Goal: Task Accomplishment & Management: Use online tool/utility

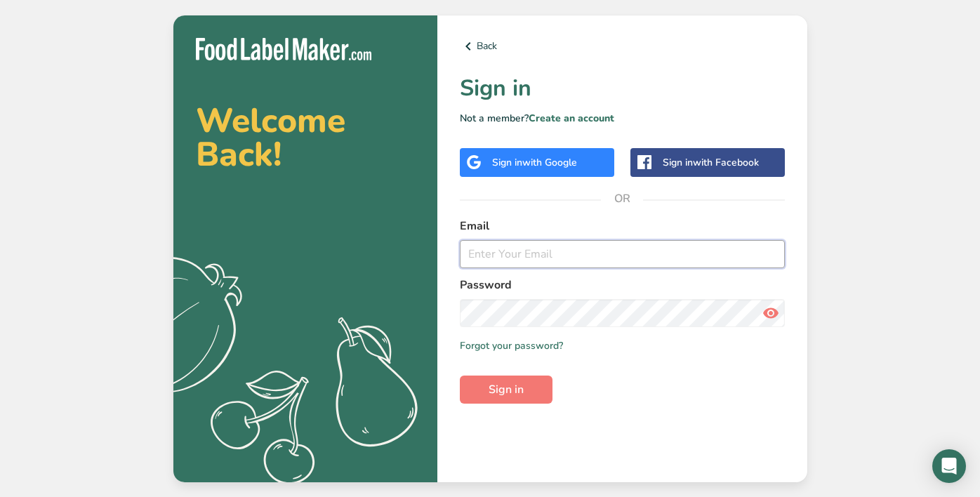
type input "[EMAIL_ADDRESS][DOMAIN_NAME]"
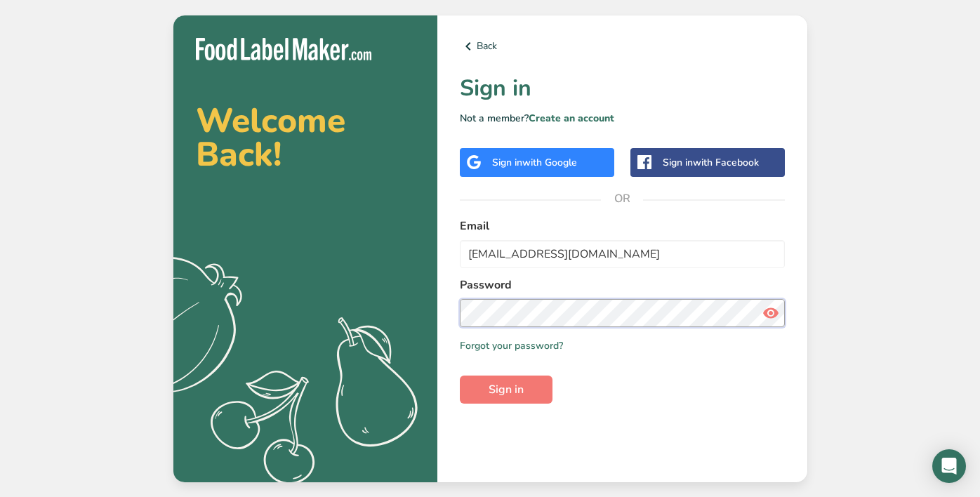
click at [505, 389] on button "Sign in" at bounding box center [506, 389] width 93 height 28
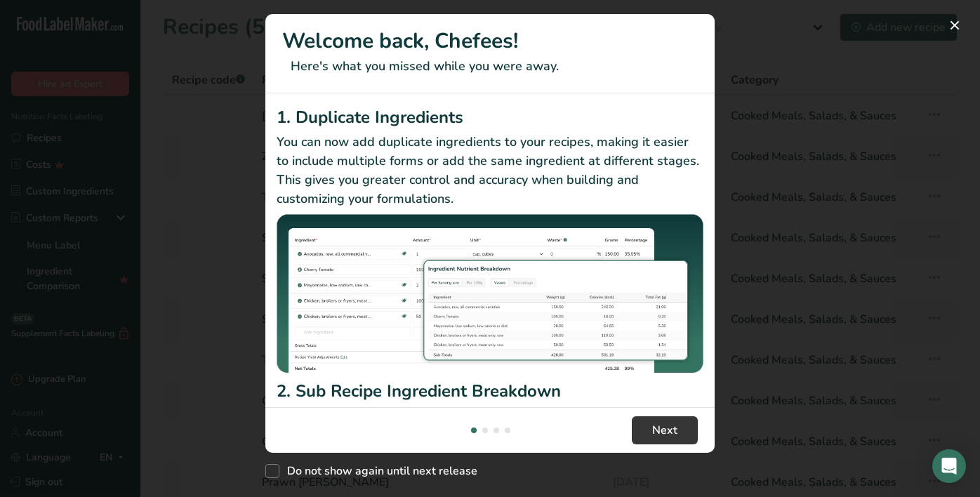
click at [959, 27] on button "New Features" at bounding box center [954, 25] width 22 height 22
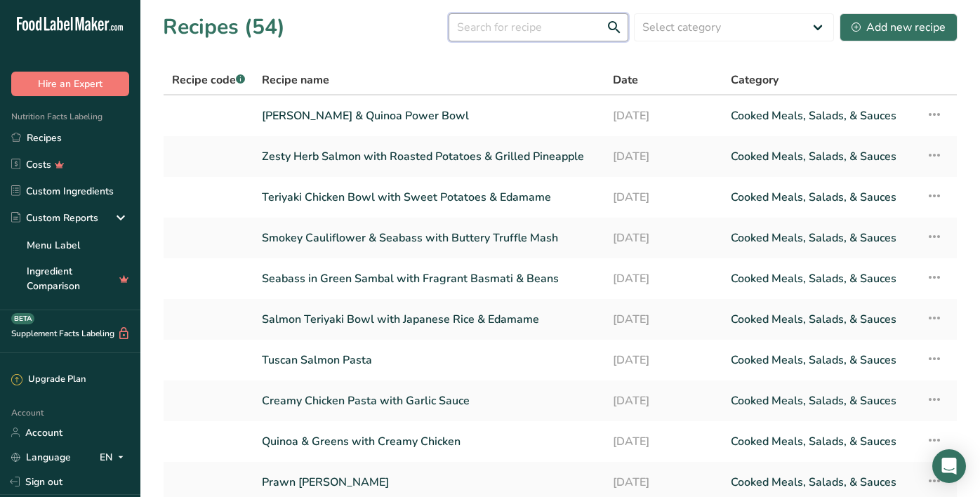
click at [531, 22] on input "text" at bounding box center [538, 27] width 180 height 28
type input "chicken"
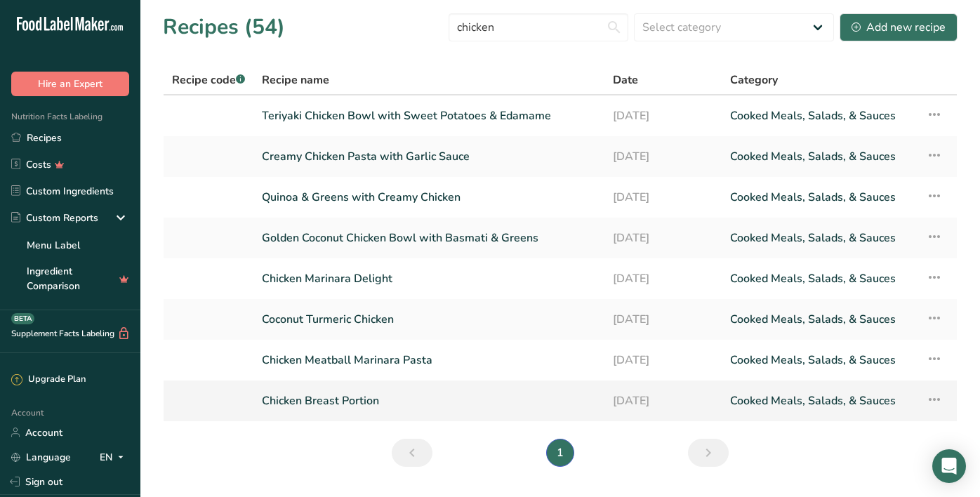
click at [328, 403] on link "Chicken Breast Portion" at bounding box center [429, 400] width 334 height 29
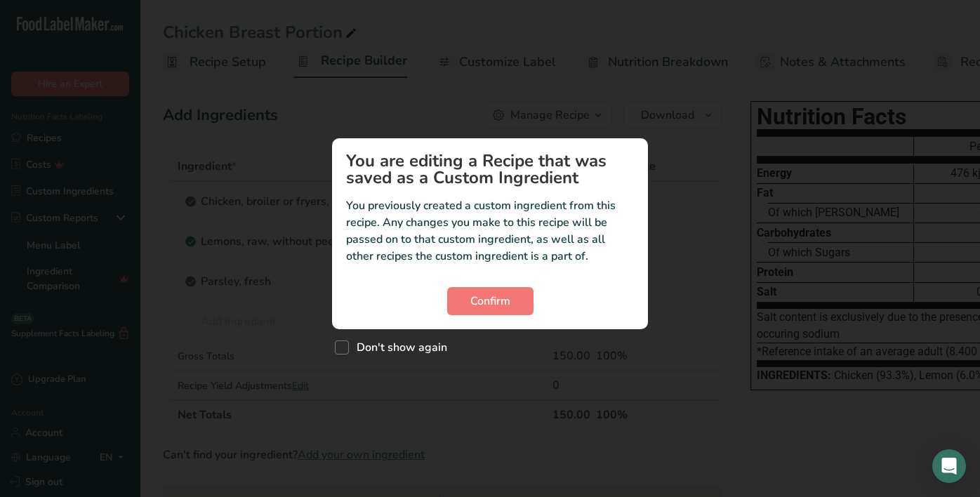
click at [392, 375] on div "Custom ingredient modal" at bounding box center [490, 248] width 980 height 497
click at [348, 369] on div "Custom ingredient modal" at bounding box center [490, 248] width 980 height 497
click at [348, 354] on label "Don't show again" at bounding box center [391, 347] width 112 height 14
click at [344, 352] on input "Don't show again" at bounding box center [339, 346] width 9 height 9
checkbox input "true"
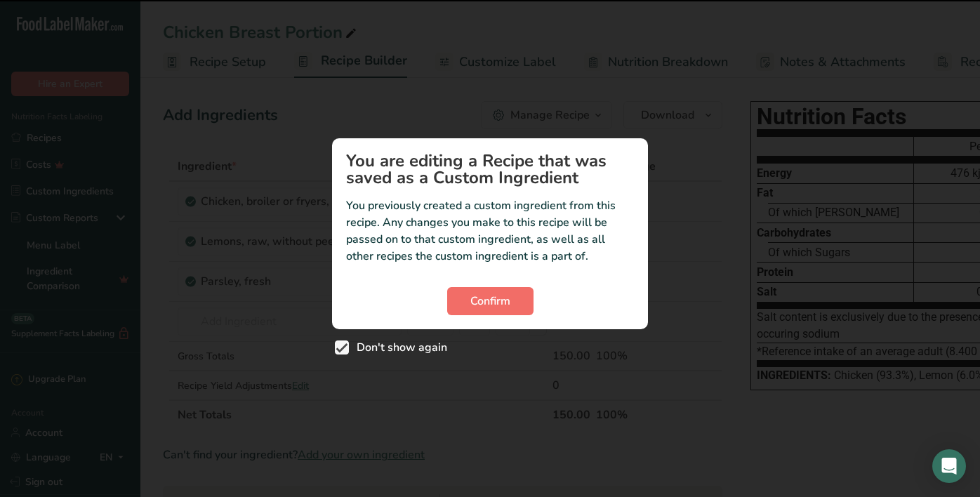
click at [504, 293] on span "Confirm" at bounding box center [490, 301] width 40 height 17
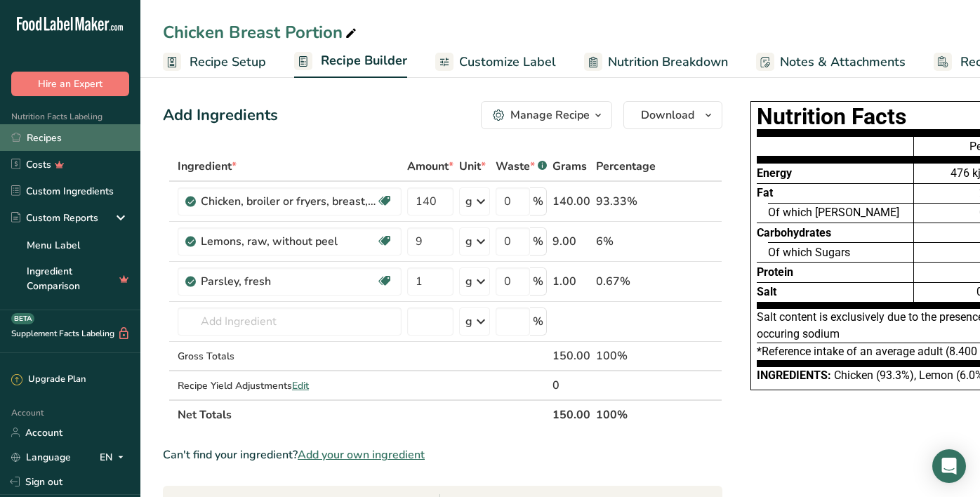
click at [42, 133] on link "Recipes" at bounding box center [70, 137] width 140 height 27
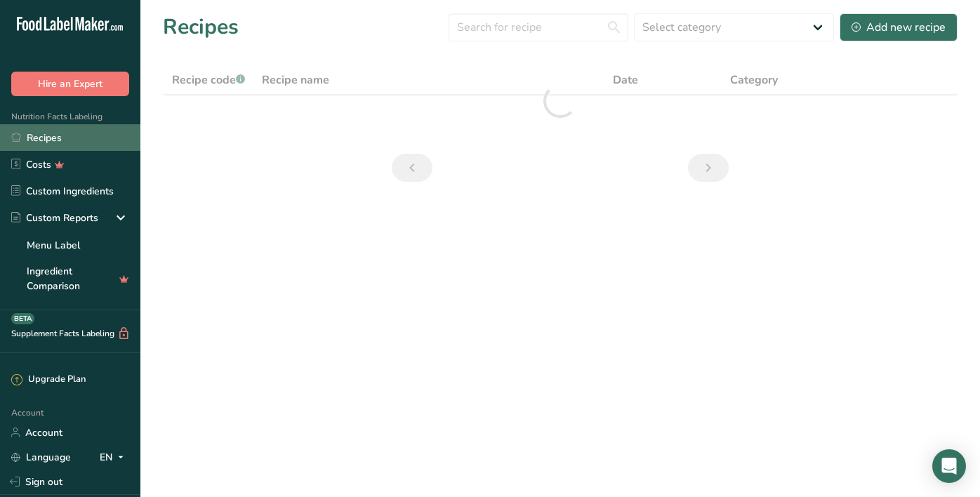
scroll to position [2, 0]
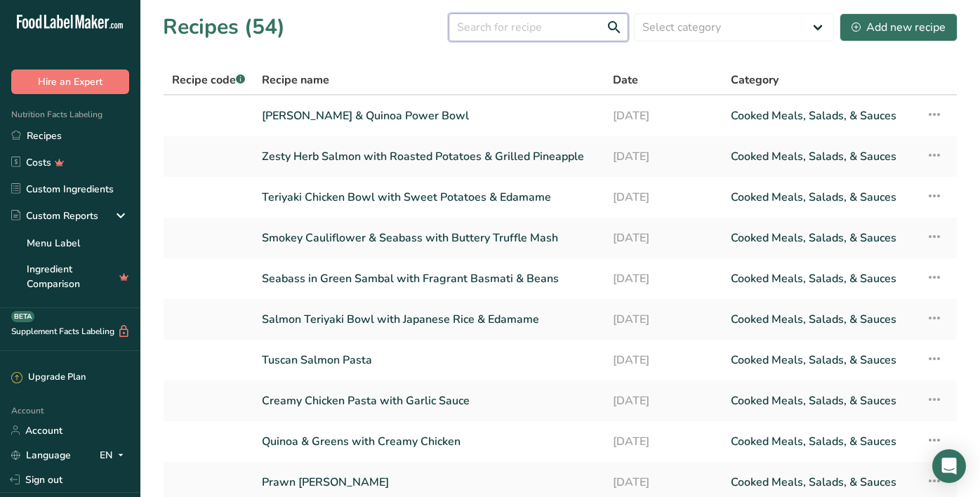
click at [548, 35] on input "text" at bounding box center [538, 27] width 180 height 28
type input "chicken"
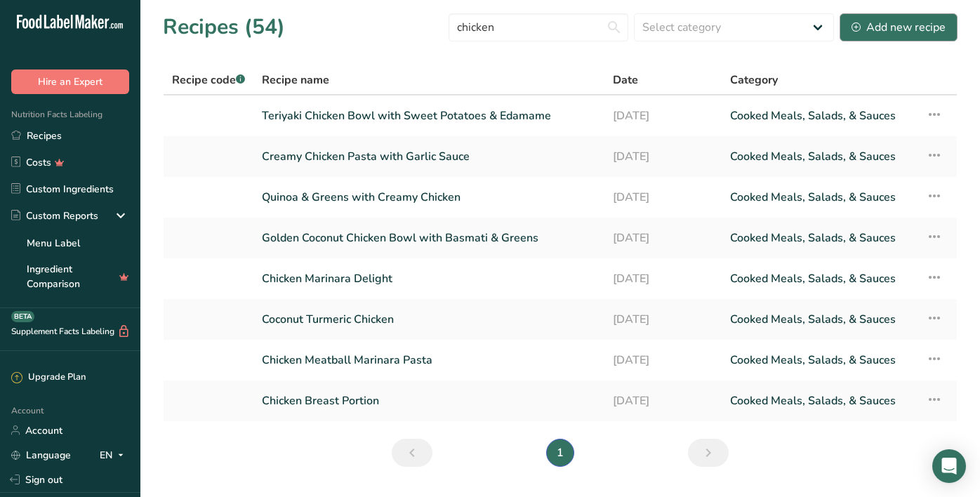
click at [912, 33] on div "Add new recipe" at bounding box center [898, 27] width 94 height 17
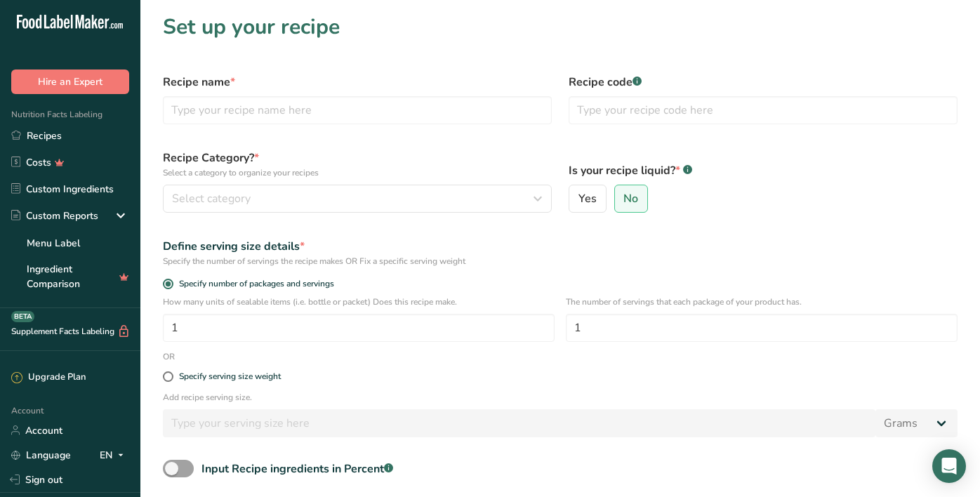
scroll to position [1, 0]
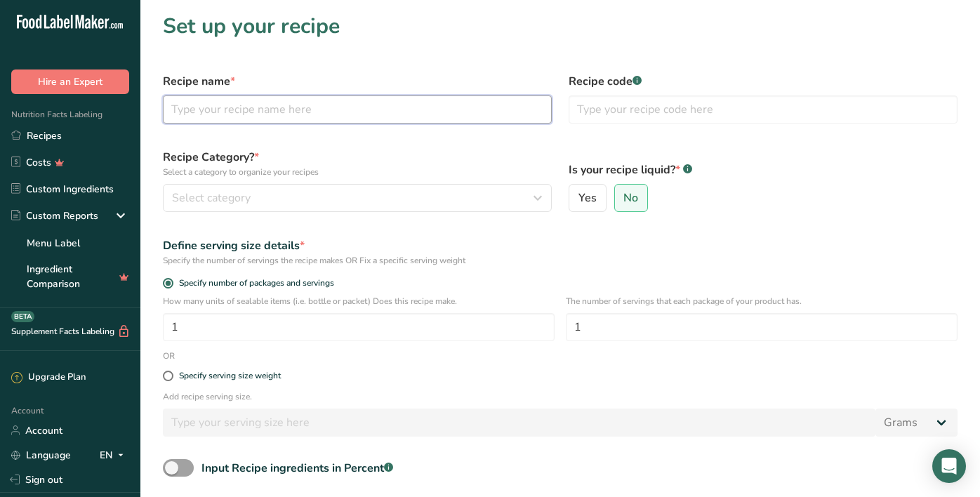
click at [339, 111] on input "text" at bounding box center [357, 109] width 389 height 28
type input "Chicken Breast"
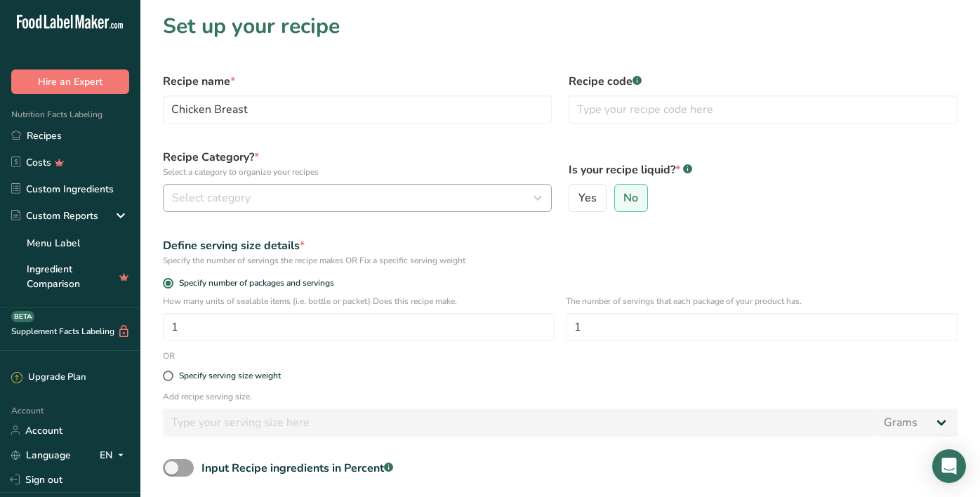
click at [489, 194] on div "Select category" at bounding box center [353, 197] width 362 height 17
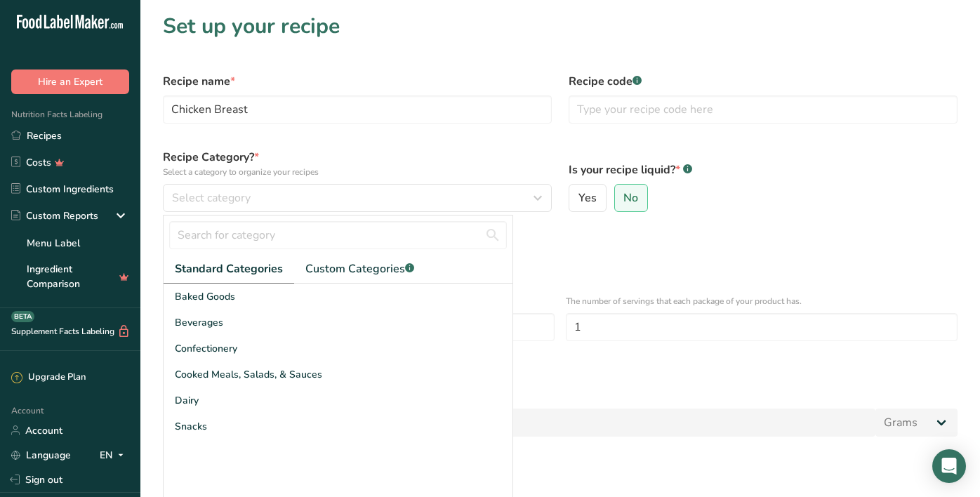
click at [862, 206] on div "Yes No" at bounding box center [762, 198] width 389 height 28
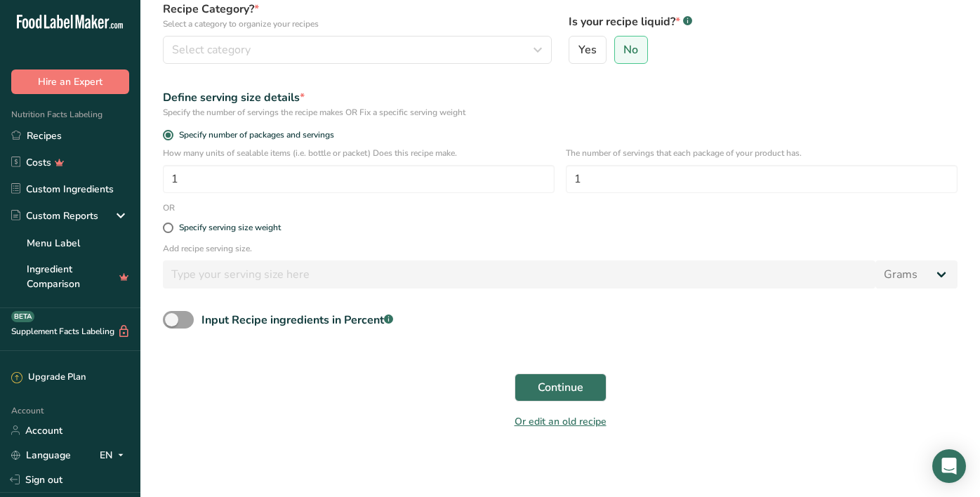
scroll to position [148, 0]
click at [272, 48] on div "Select category" at bounding box center [353, 50] width 362 height 17
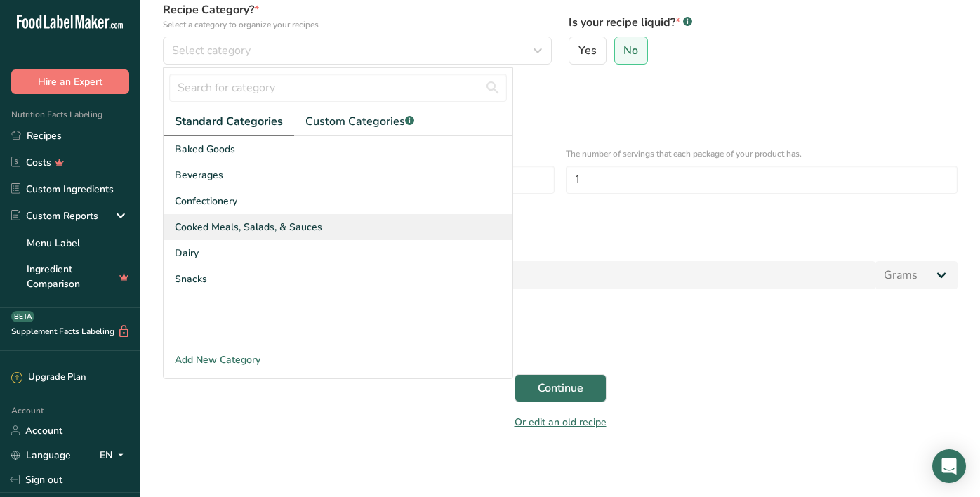
click at [261, 220] on span "Cooked Meals, Salads, & Sauces" at bounding box center [248, 227] width 147 height 15
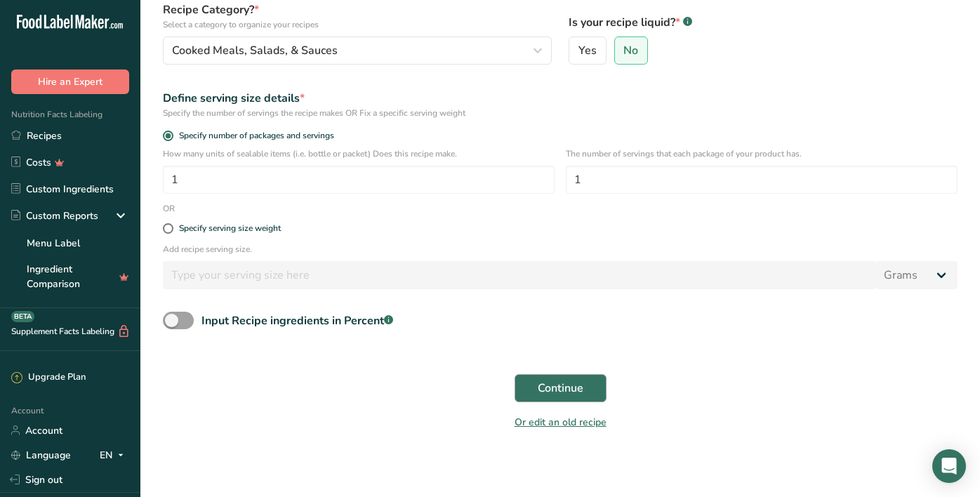
scroll to position [148, 1]
click at [554, 372] on div "Continue" at bounding box center [559, 388] width 811 height 45
click at [556, 385] on span "Continue" at bounding box center [560, 388] width 46 height 17
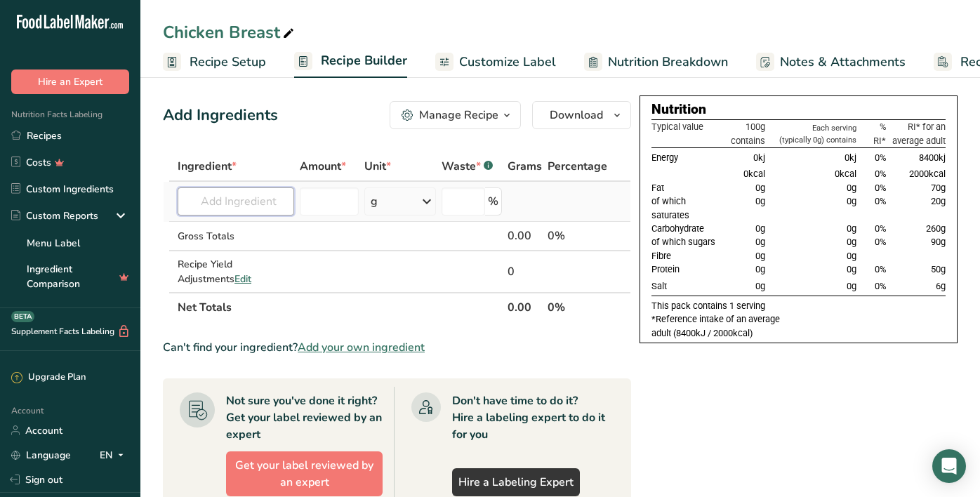
click at [208, 206] on input "text" at bounding box center [236, 201] width 116 height 28
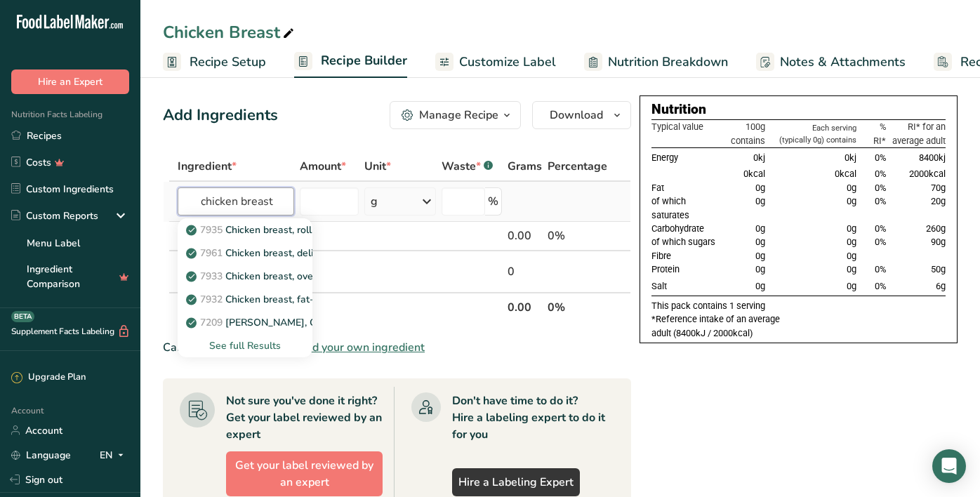
type input "chicken breast"
click at [234, 345] on div "See full Results" at bounding box center [245, 345] width 112 height 15
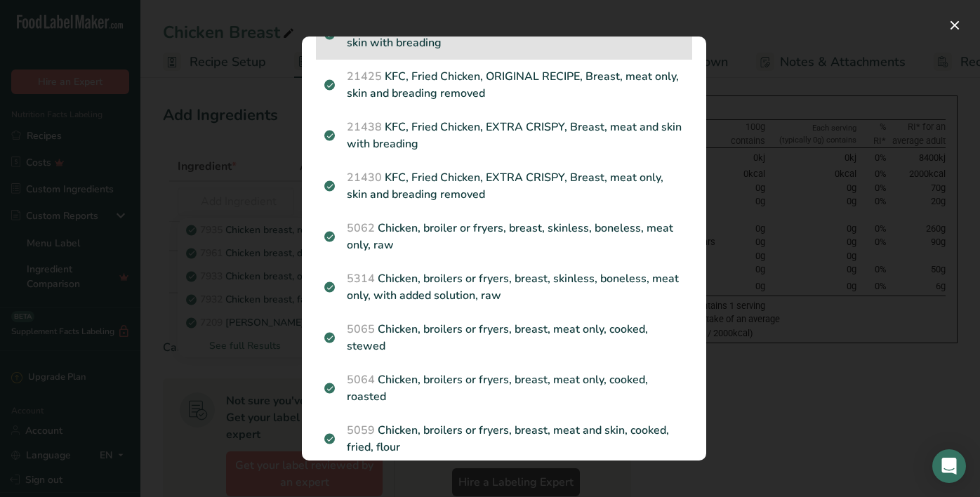
scroll to position [817, 0]
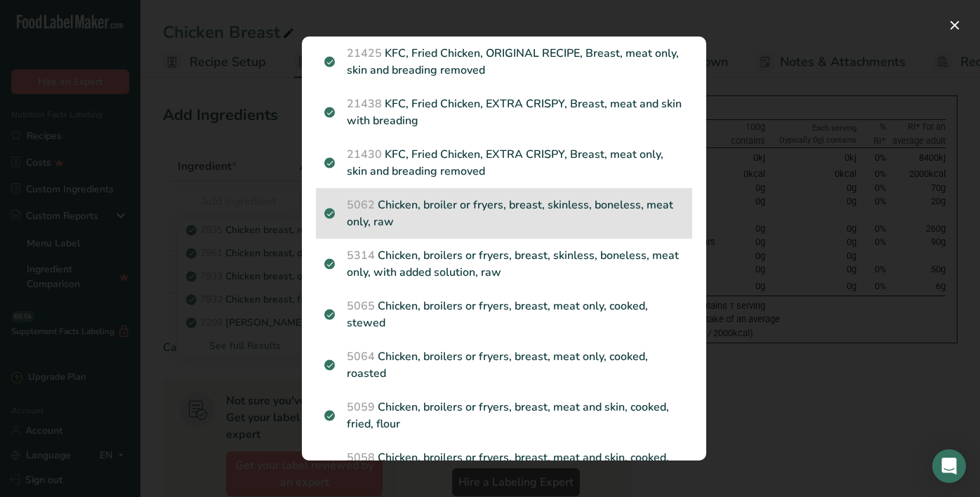
click at [543, 213] on p "5062 Chicken, broiler or fryers, breast, skinless, boneless, meat only, raw" at bounding box center [503, 213] width 359 height 34
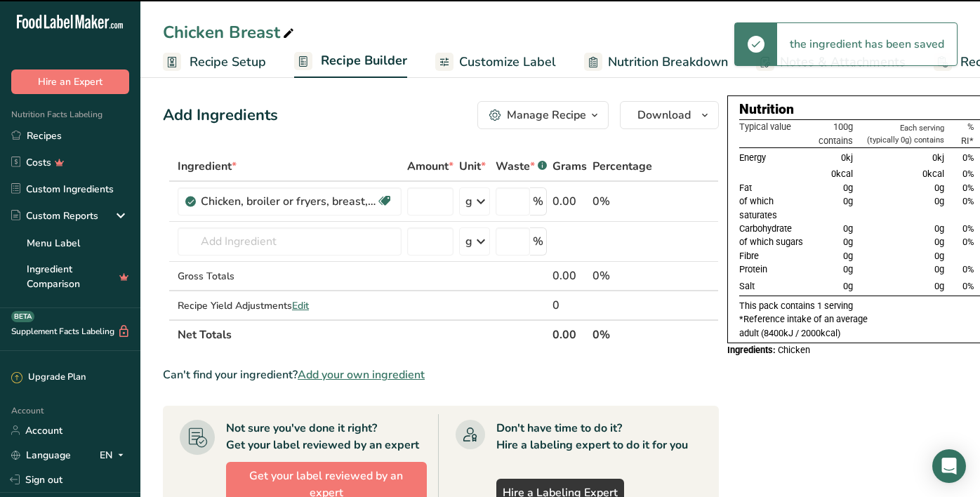
type input "0"
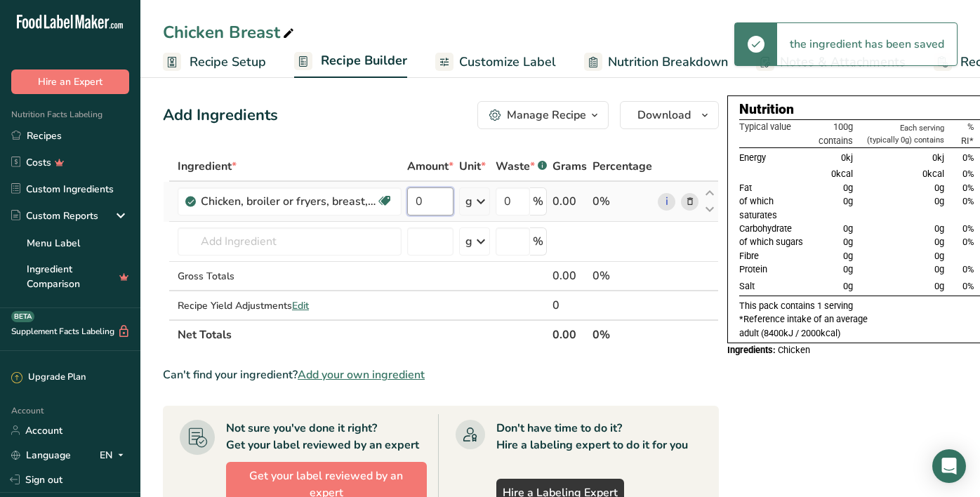
drag, startPoint x: 431, startPoint y: 206, endPoint x: 406, endPoint y: 201, distance: 25.6
click at [406, 201] on td "0" at bounding box center [430, 202] width 52 height 40
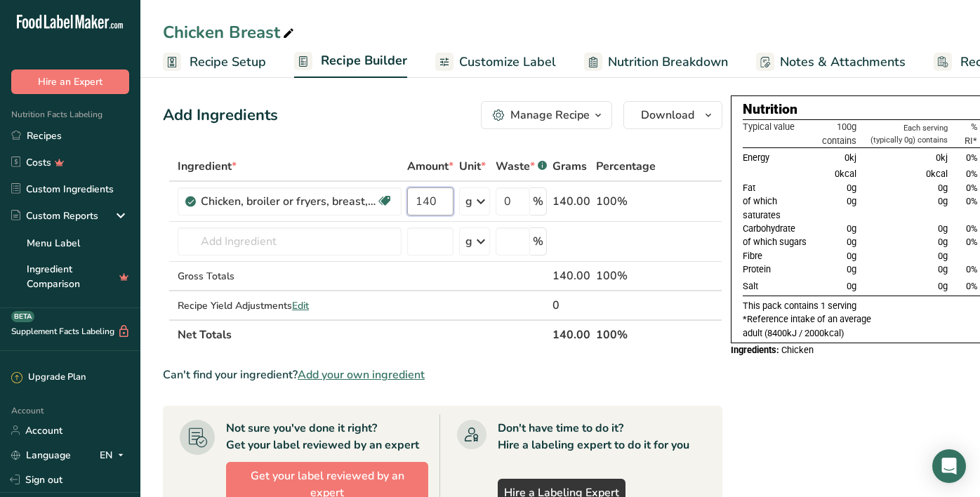
type input "140"
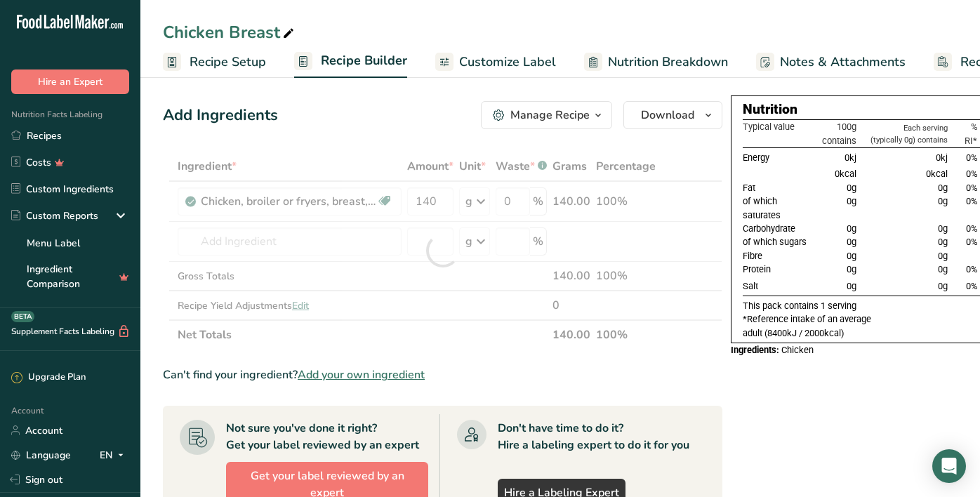
click at [770, 410] on div "Nutrition Typical value 100g contains Each serving (typically 0g) contains % RI…" at bounding box center [889, 487] width 318 height 784
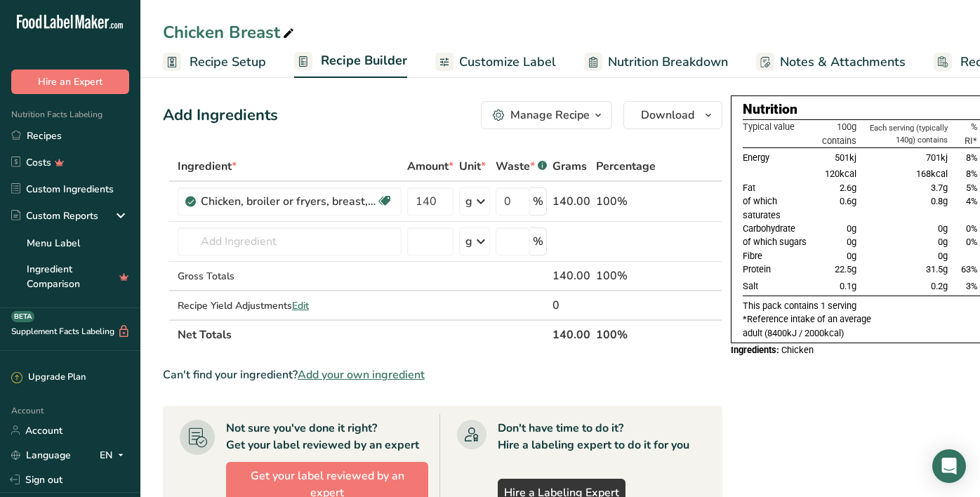
scroll to position [0, 0]
click at [662, 65] on span "Nutrition Breakdown" at bounding box center [668, 62] width 120 height 19
select select "Calories"
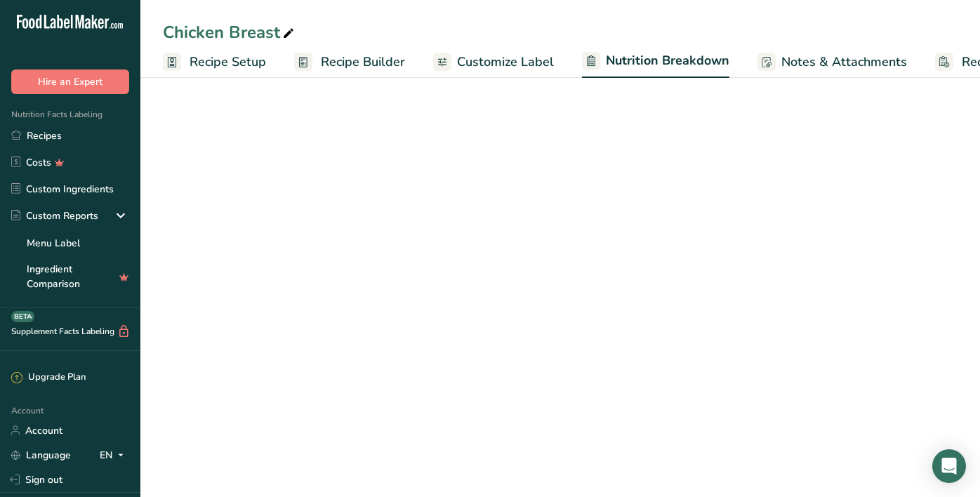
scroll to position [0, 102]
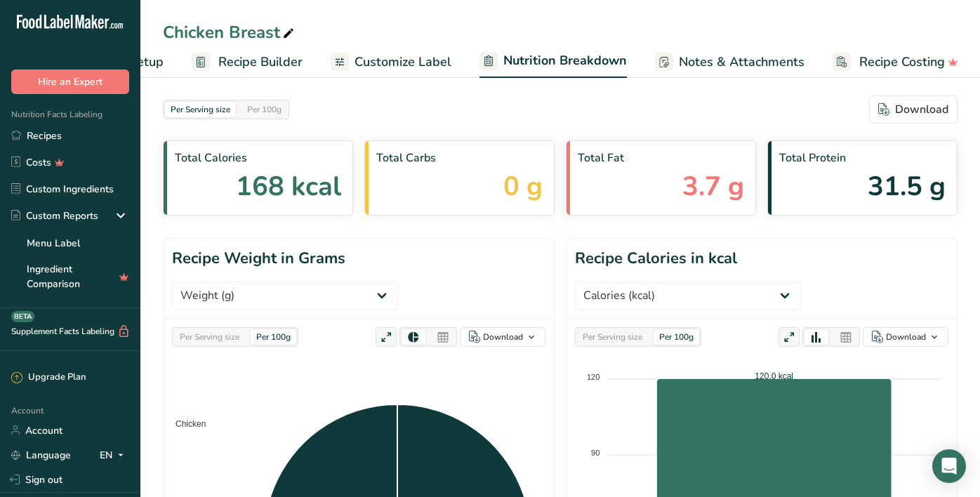
click at [443, 65] on span "Customize Label" at bounding box center [402, 62] width 97 height 19
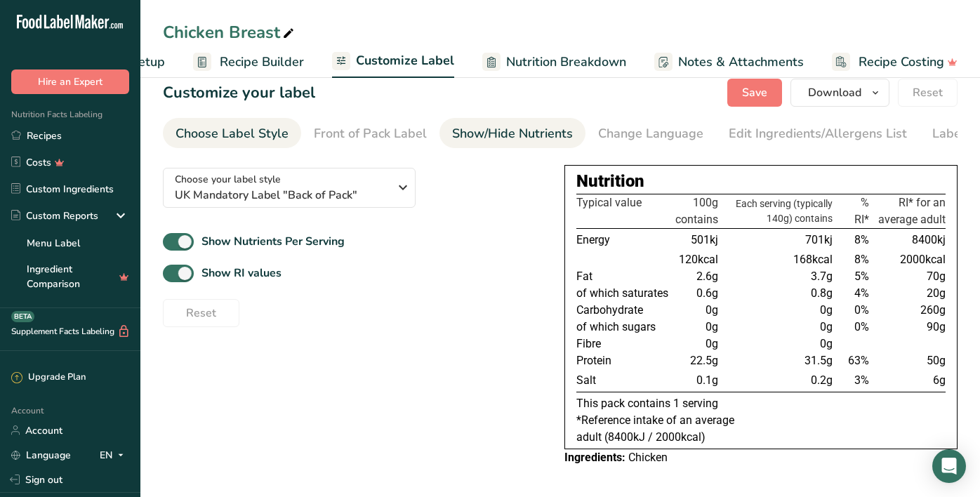
scroll to position [17, 0]
click at [366, 177] on div "Choose your label style UK Mandatory Label "Back of Pack"" at bounding box center [282, 188] width 214 height 32
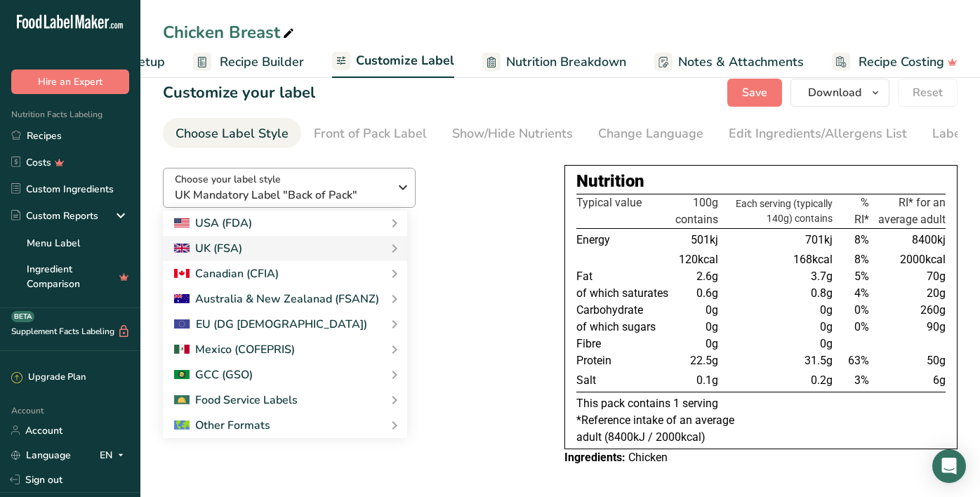
click at [366, 177] on div "Choose your label style UK Mandatory Label "Back of Pack"" at bounding box center [282, 188] width 214 height 32
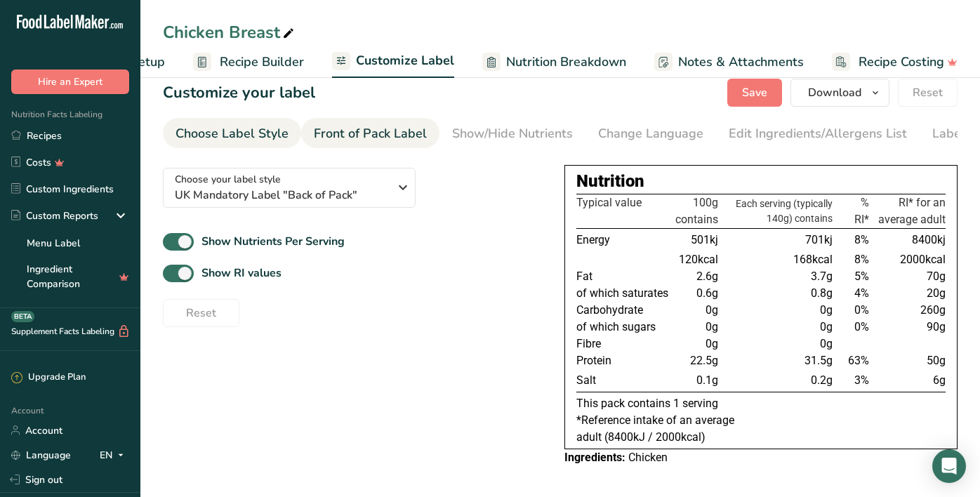
click at [388, 144] on link "Front of Pack Label" at bounding box center [370, 134] width 113 height 32
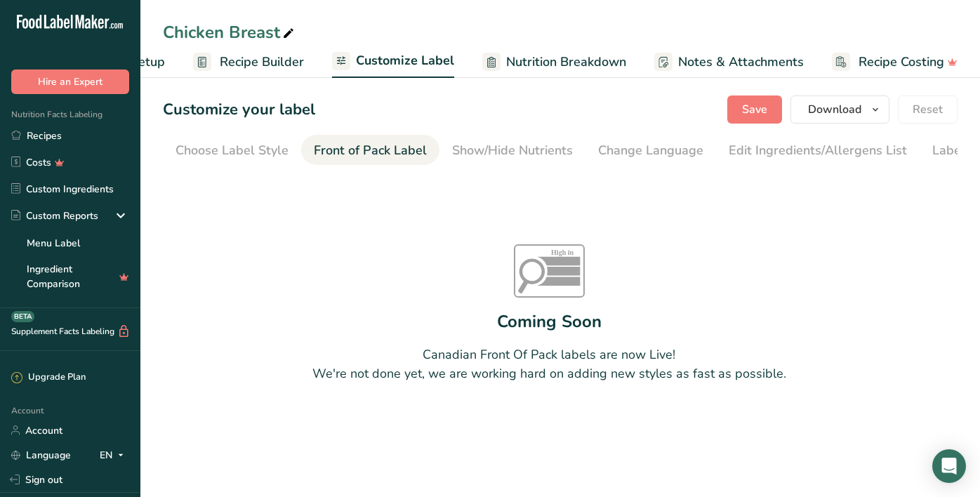
scroll to position [0, 69]
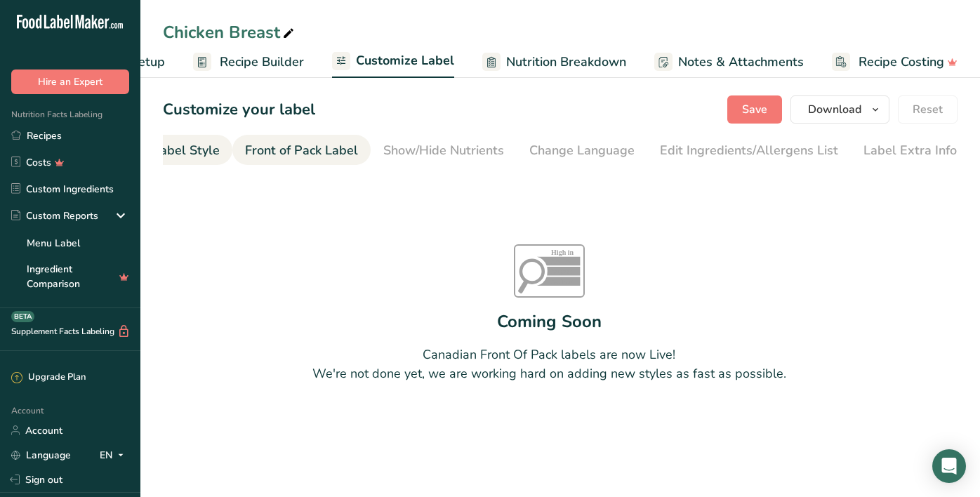
click at [170, 151] on div "Choose Label Style" at bounding box center [163, 150] width 113 height 19
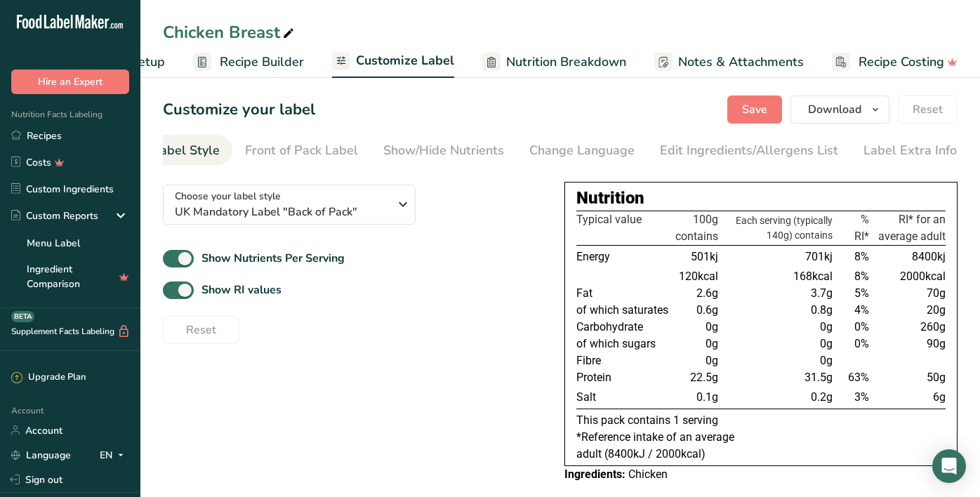
scroll to position [0, 0]
click at [533, 63] on span "Nutrition Breakdown" at bounding box center [566, 62] width 120 height 19
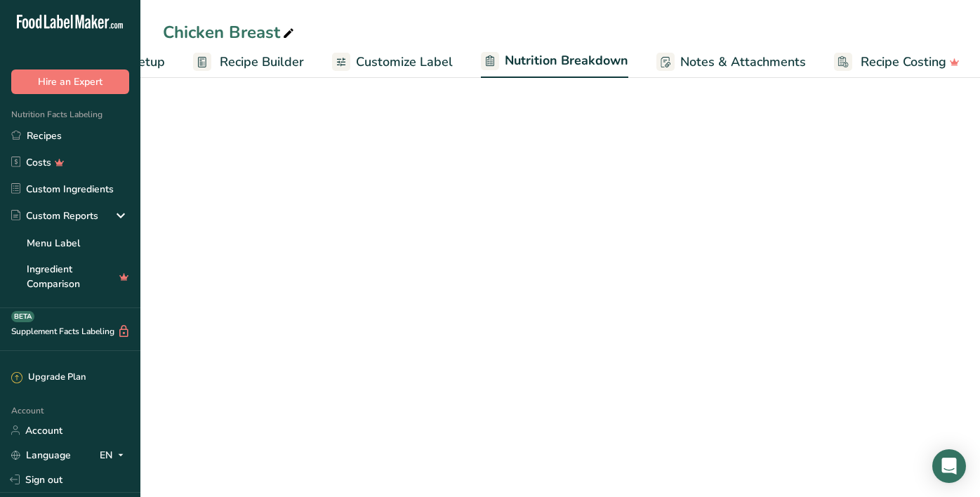
select select "Calories"
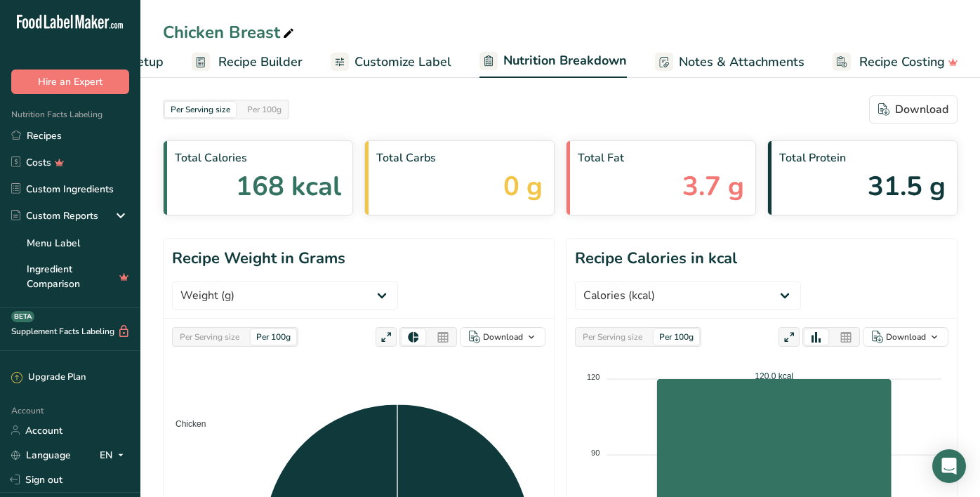
click at [279, 57] on span "Recipe Builder" at bounding box center [260, 62] width 84 height 19
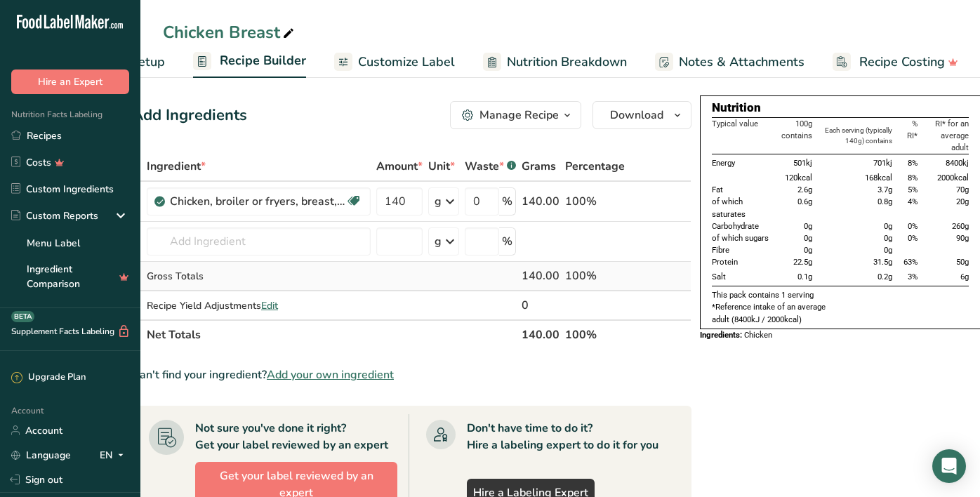
scroll to position [0, 29]
click at [428, 57] on span "Customize Label" at bounding box center [406, 62] width 97 height 19
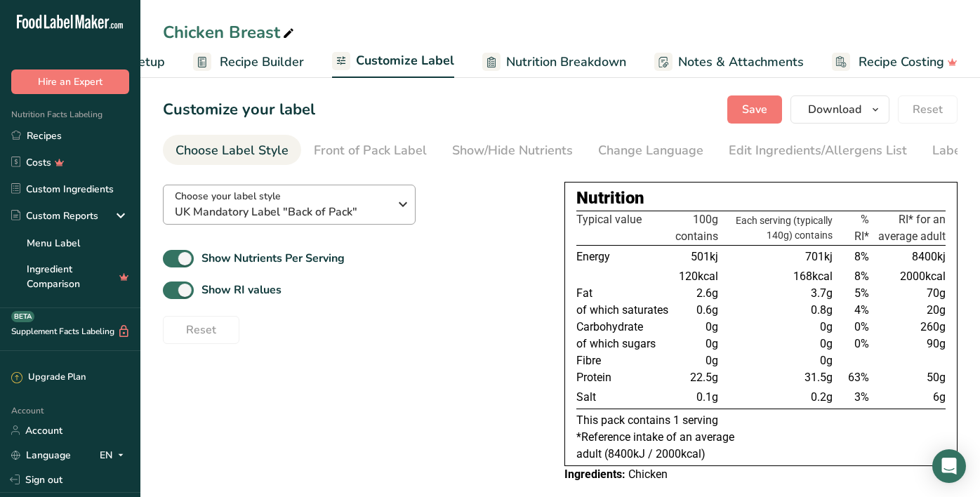
click at [396, 196] on icon "button" at bounding box center [402, 204] width 17 height 25
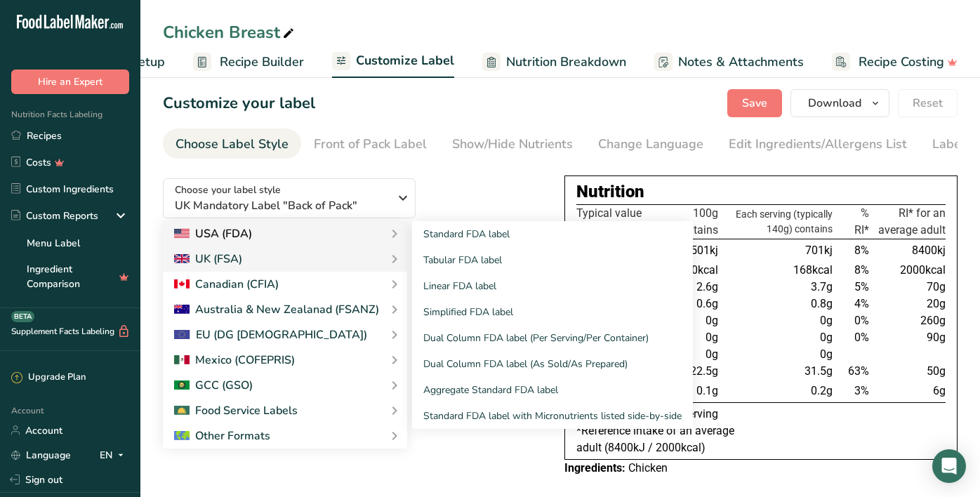
scroll to position [6, 1]
click at [420, 237] on link "Standard FDA label" at bounding box center [552, 235] width 281 height 26
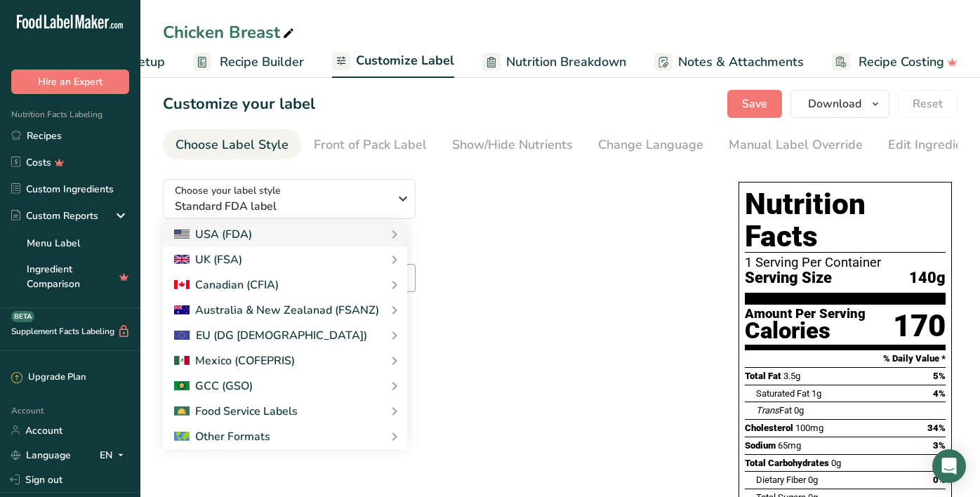
scroll to position [13, 0]
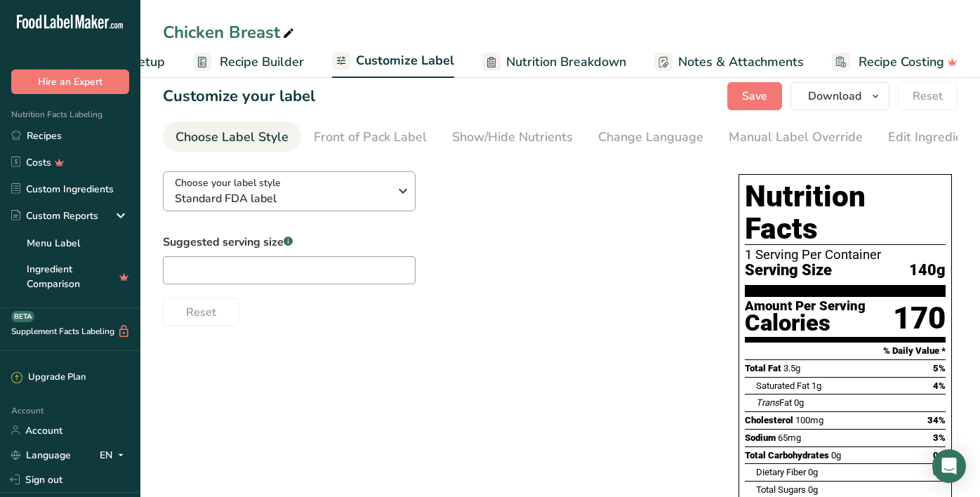
click at [288, 186] on div "Choose your label style Standard FDA label" at bounding box center [282, 191] width 214 height 32
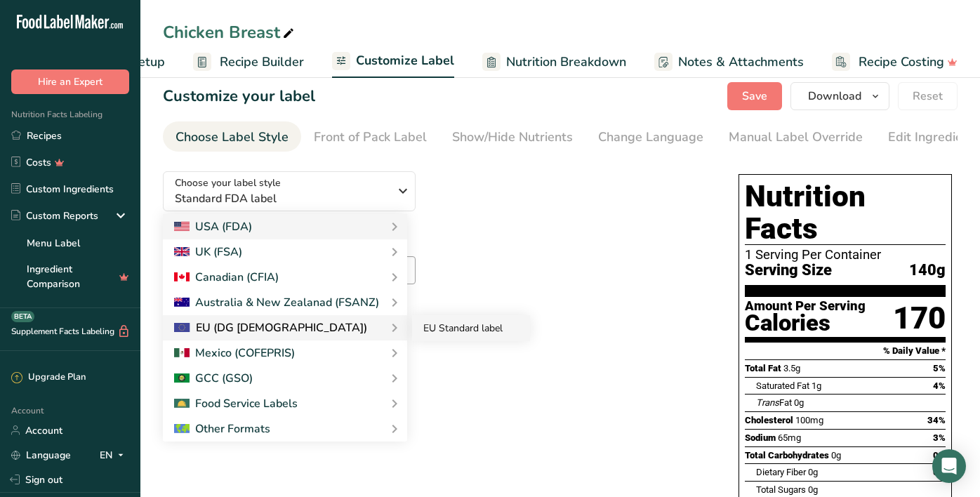
click at [423, 333] on link "EU Standard label" at bounding box center [471, 328] width 118 height 26
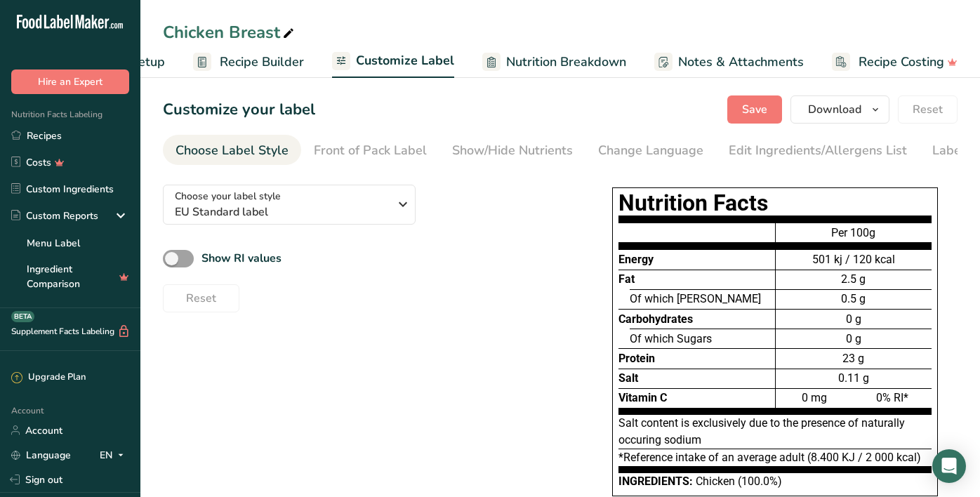
scroll to position [0, 0]
click at [754, 107] on span "Save" at bounding box center [754, 109] width 25 height 17
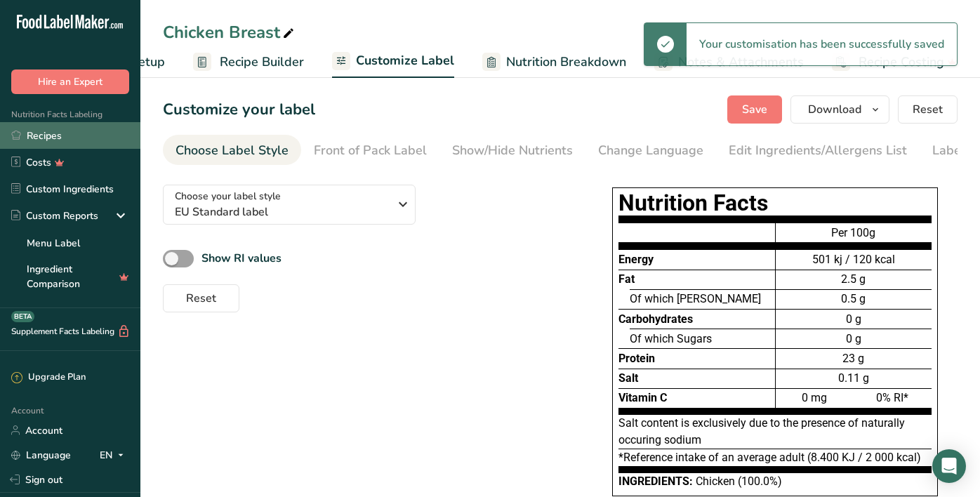
click at [74, 133] on link "Recipes" at bounding box center [70, 135] width 140 height 27
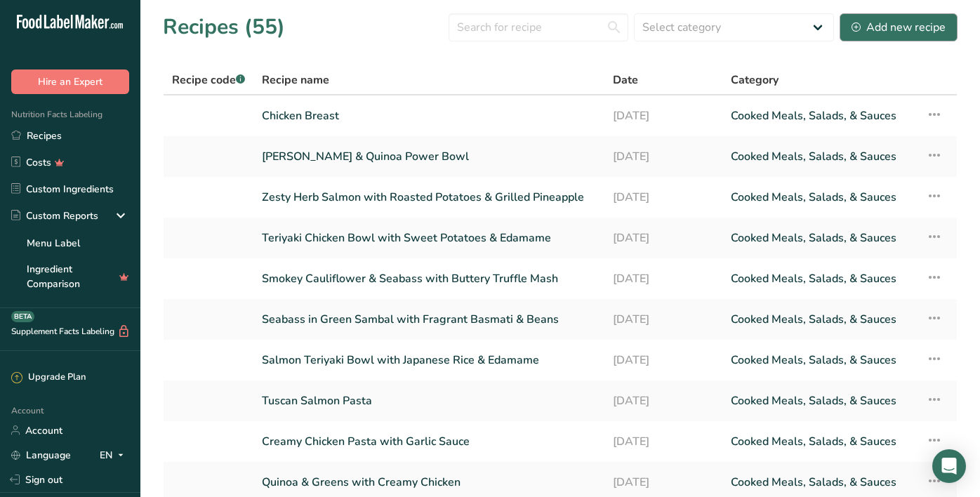
click at [874, 25] on div "Add new recipe" at bounding box center [898, 27] width 94 height 17
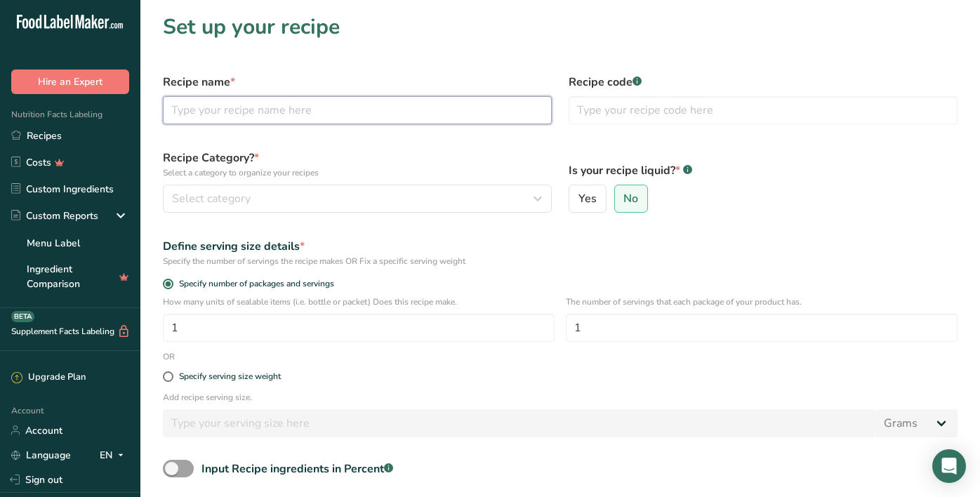
click at [343, 115] on input "text" at bounding box center [357, 110] width 389 height 28
type input "Salmon"
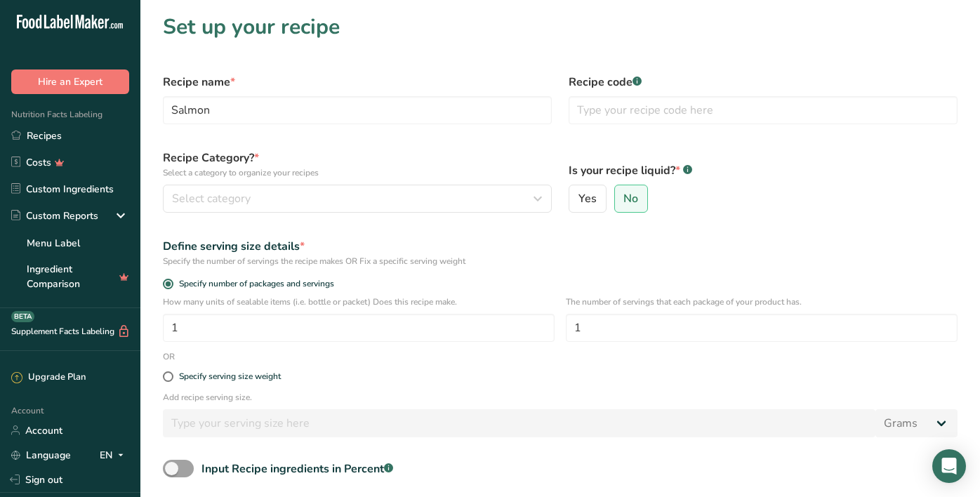
click at [573, 244] on div "Define serving size details *" at bounding box center [560, 246] width 794 height 17
click at [512, 202] on div "Select category" at bounding box center [353, 198] width 362 height 17
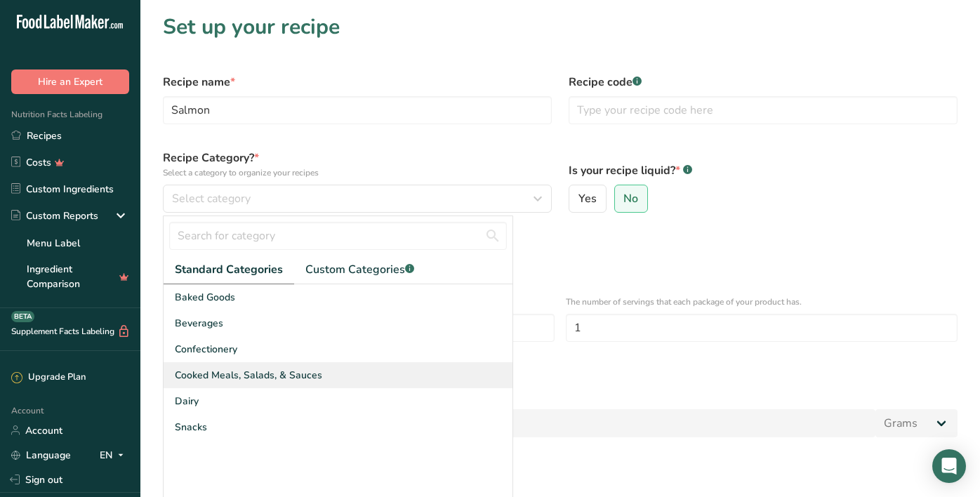
click at [213, 380] on span "Cooked Meals, Salads, & Sauces" at bounding box center [248, 375] width 147 height 15
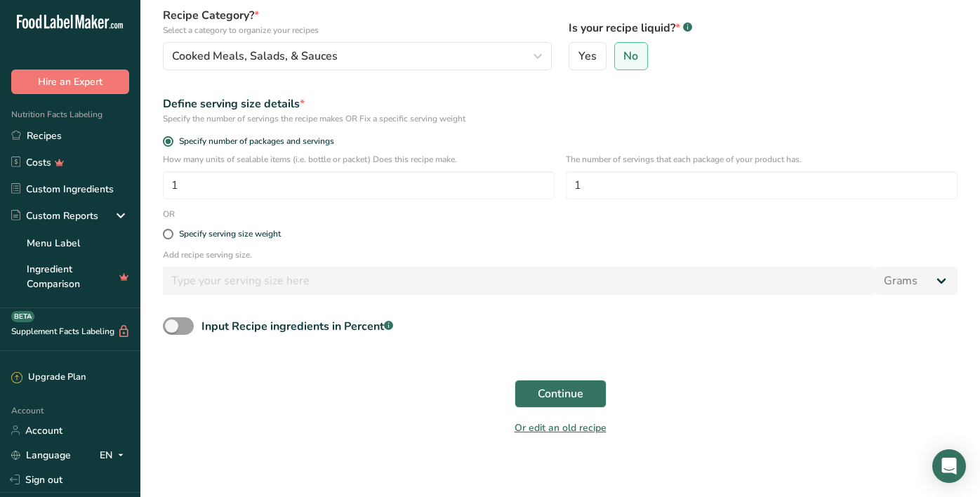
scroll to position [139, 0]
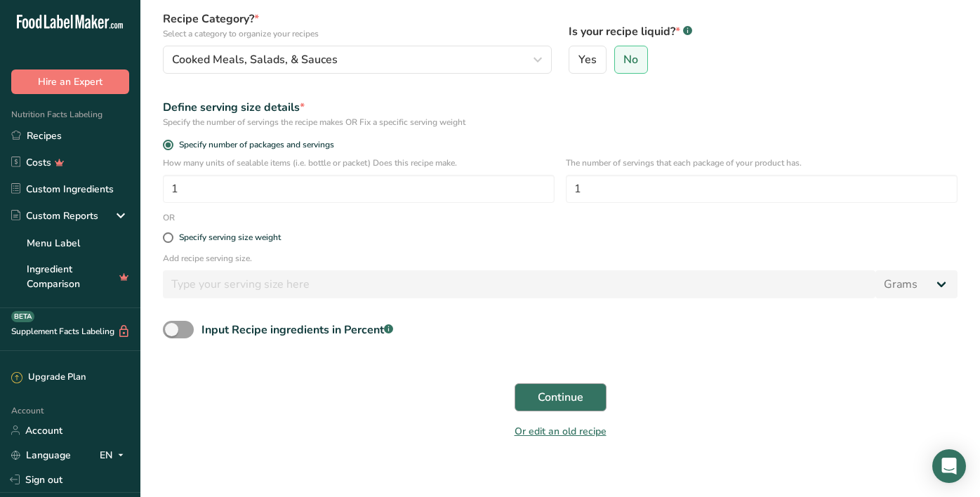
click at [566, 390] on span "Continue" at bounding box center [560, 397] width 46 height 17
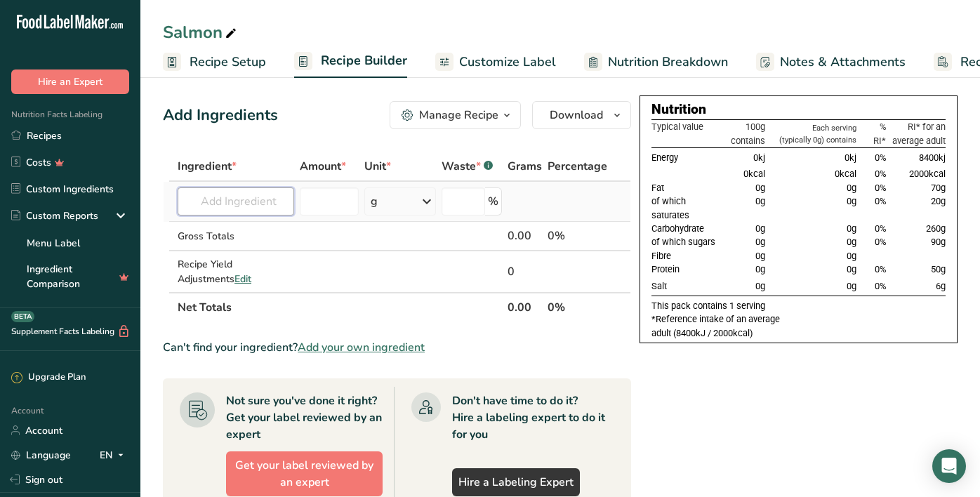
click at [263, 199] on input "text" at bounding box center [236, 201] width 116 height 28
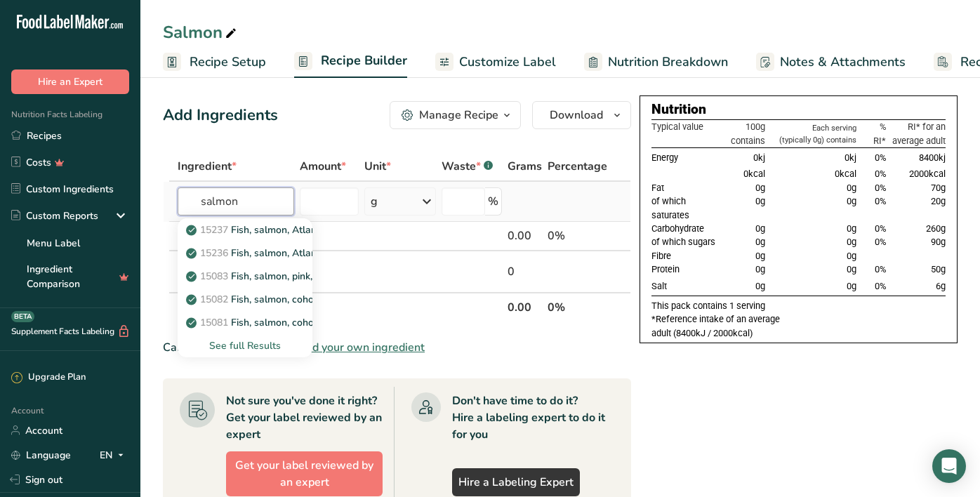
type input "salmon"
click at [267, 346] on div "See full Results" at bounding box center [245, 345] width 112 height 15
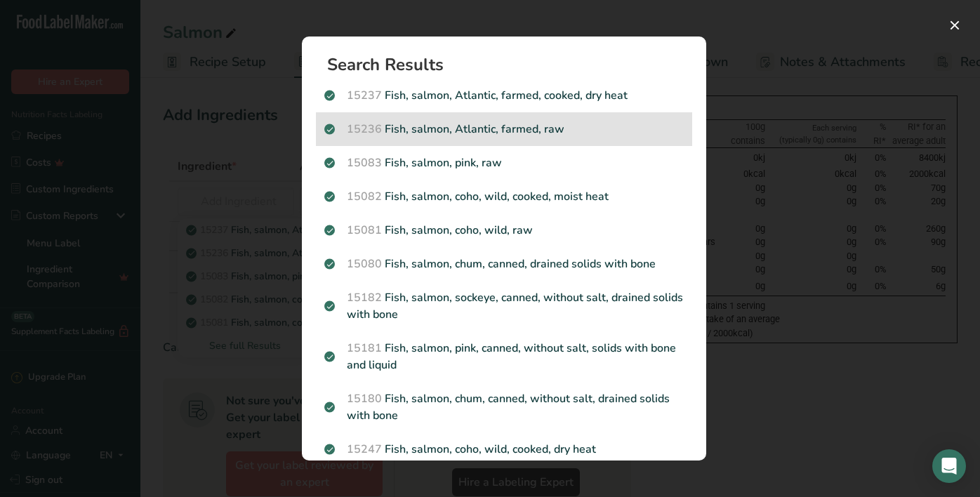
click at [512, 136] on p "15236 Fish, salmon, Atlantic, farmed, raw" at bounding box center [503, 129] width 359 height 17
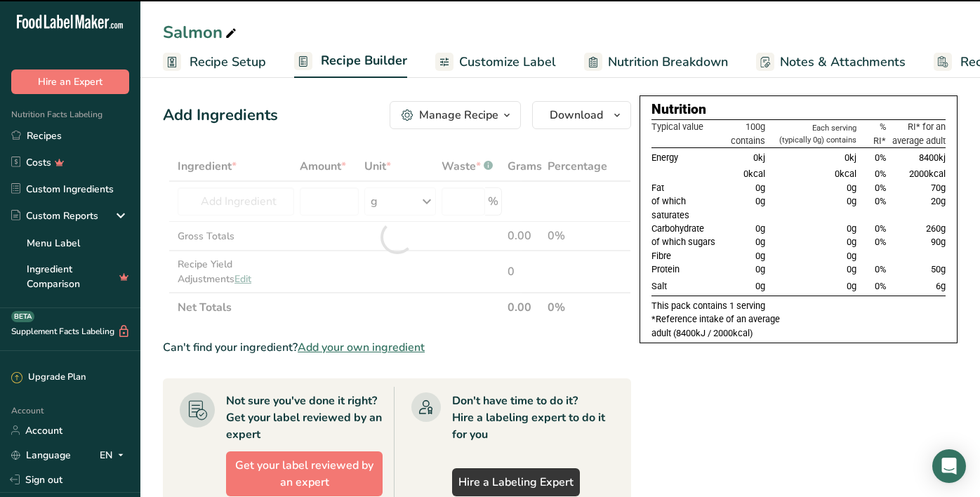
type input "0"
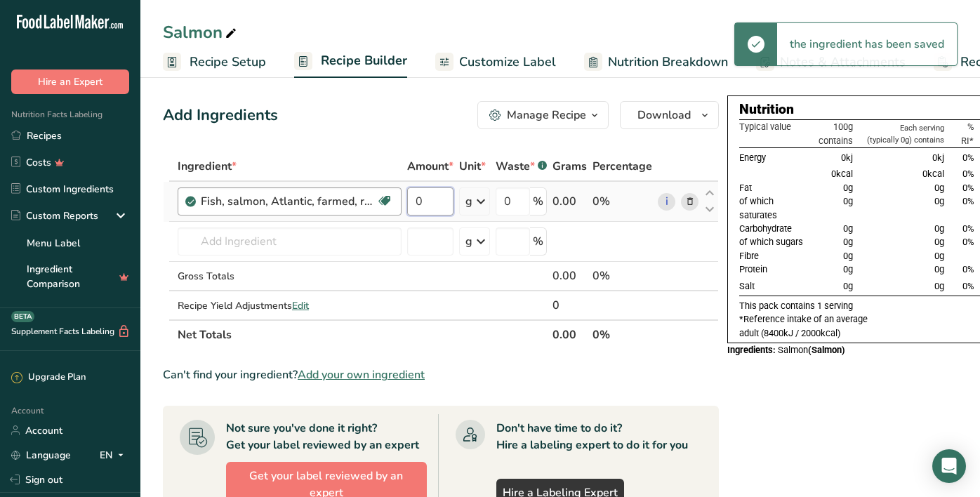
drag, startPoint x: 422, startPoint y: 206, endPoint x: 400, endPoint y: 201, distance: 22.3
click at [400, 201] on tr "Fish, salmon, Atlantic, farmed, raw Source of Omega 3 Dairy free Gluten free So…" at bounding box center [440, 202] width 554 height 40
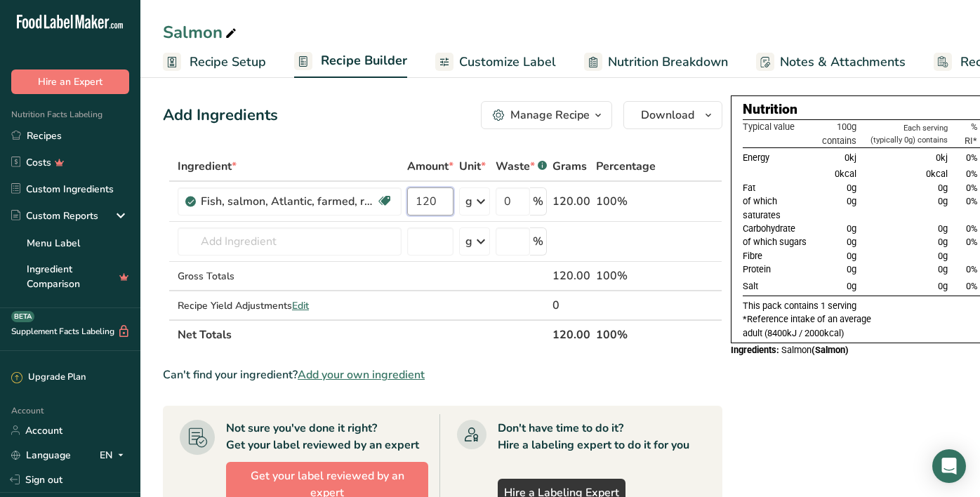
type input "120"
click at [491, 337] on div "Ingredient * Amount * Unit * Waste * .a-a{fill:#347362;}.b-a{fill:#fff;} Grams …" at bounding box center [442, 251] width 559 height 198
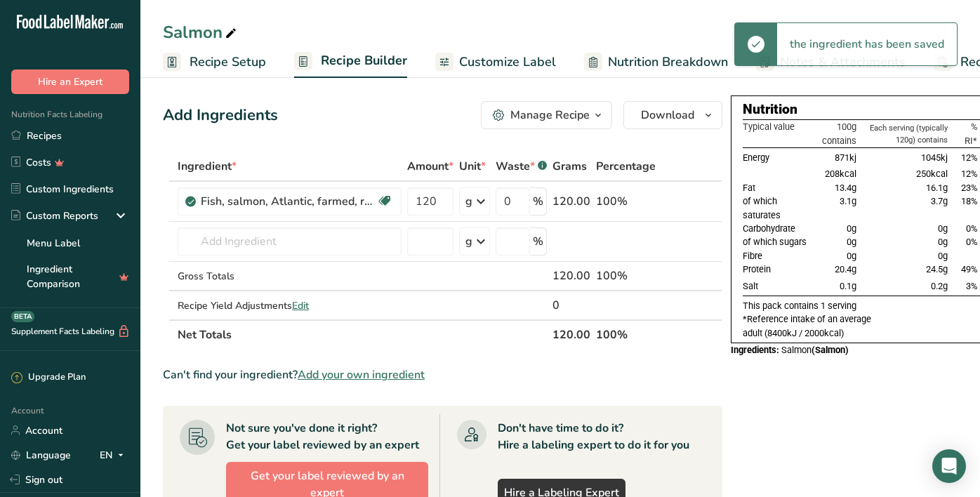
click at [476, 67] on span "Customize Label" at bounding box center [507, 62] width 97 height 19
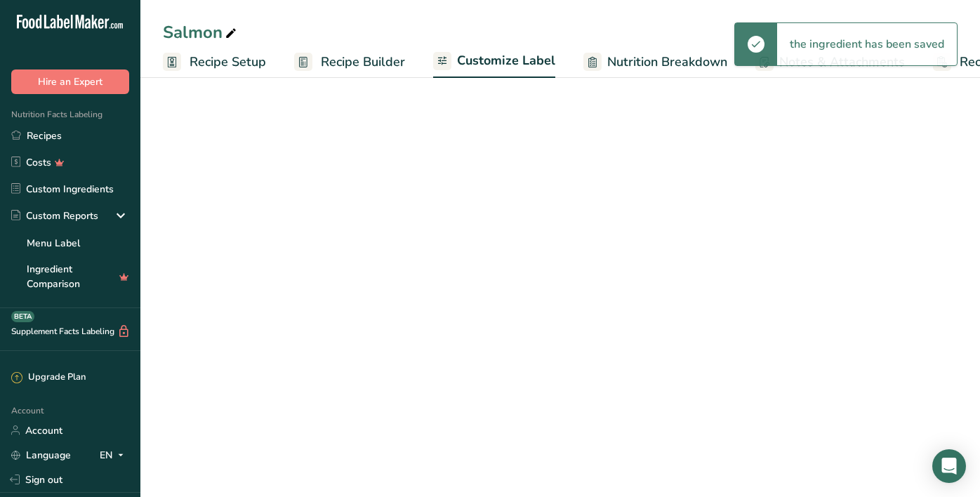
scroll to position [0, 101]
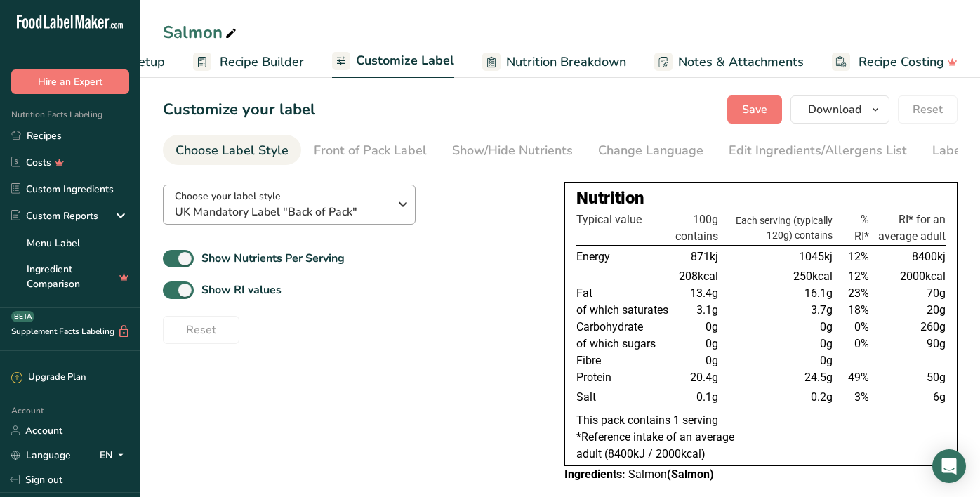
click at [372, 189] on div "Choose your label style UK Mandatory Label "Back of Pack"" at bounding box center [282, 205] width 214 height 32
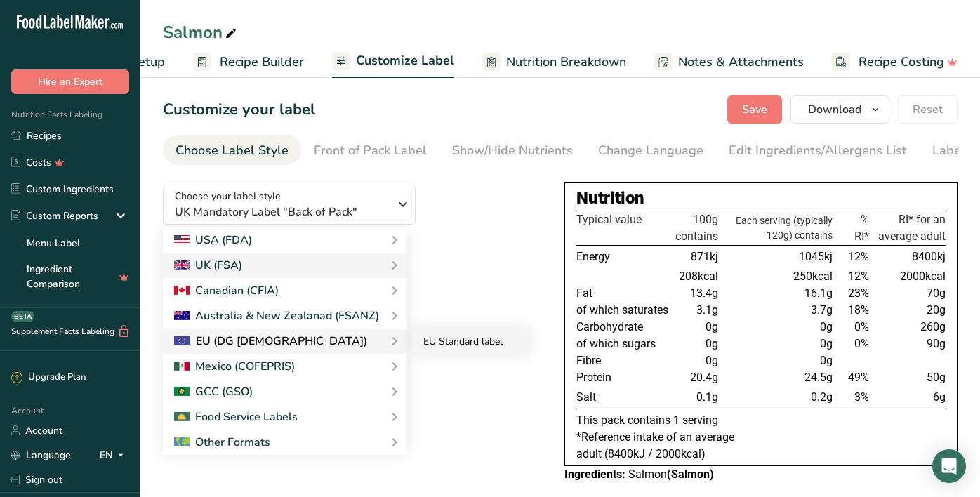
click at [420, 336] on link "EU Standard label" at bounding box center [471, 341] width 118 height 26
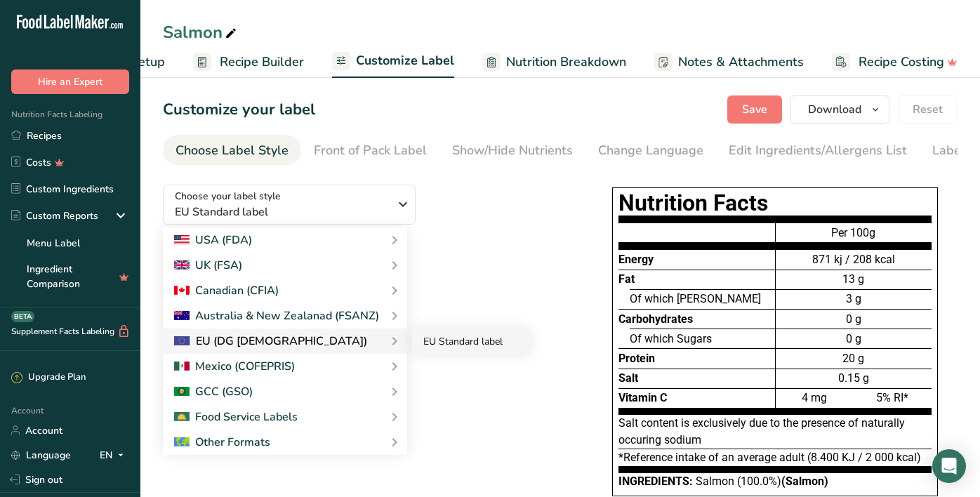
checkbox input "false"
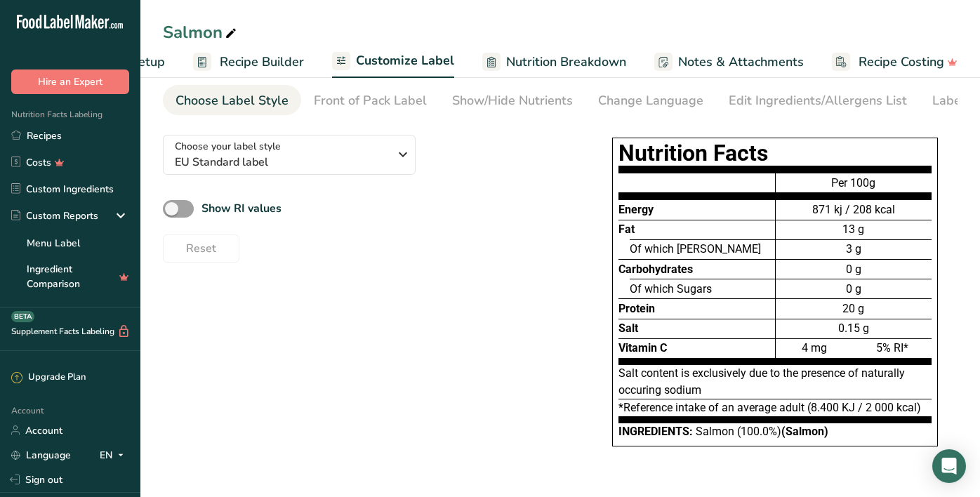
scroll to position [52, 0]
click at [175, 62] on ul "Recipe Setup Recipe Builder Customize Label Nutrition Breakdown Notes & Attachm…" at bounding box center [512, 61] width 946 height 33
click at [153, 63] on span "Recipe Setup" at bounding box center [126, 62] width 76 height 19
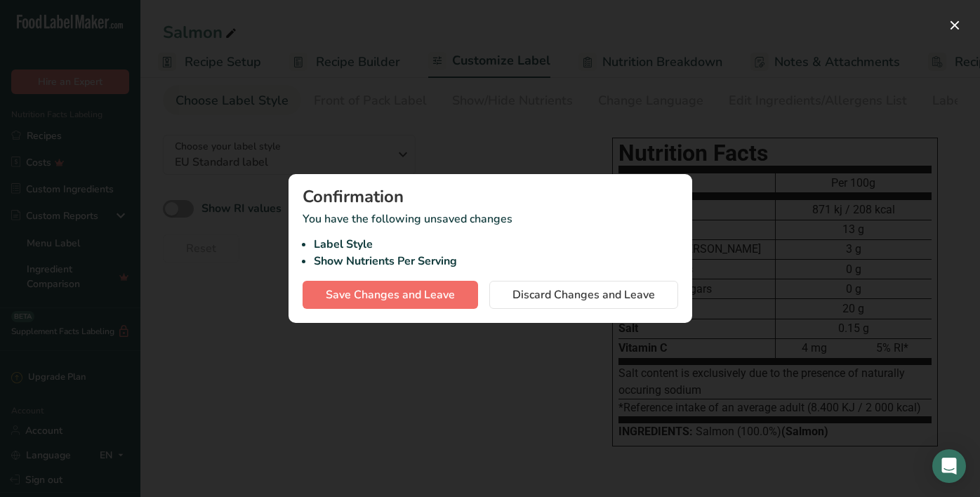
click at [447, 298] on span "Save Changes and Leave" at bounding box center [390, 294] width 129 height 17
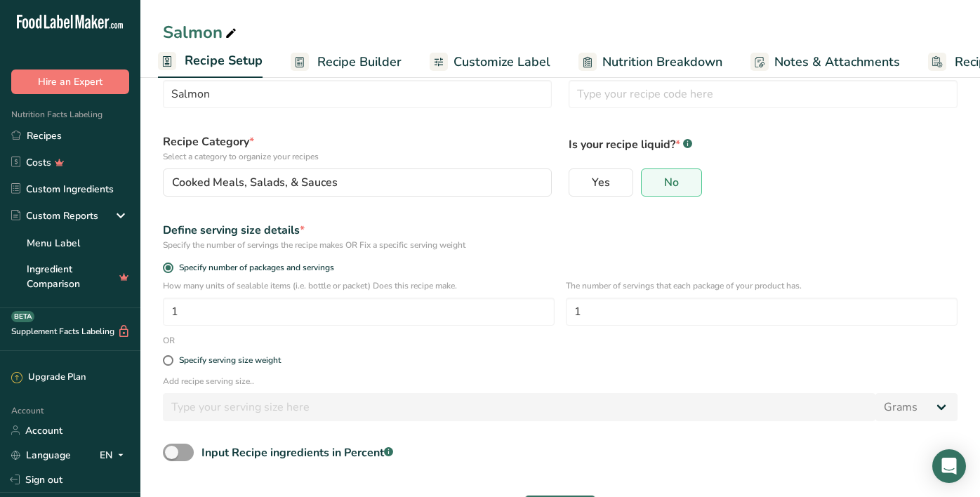
click at [460, 294] on div "How many units of sealable items (i.e. bottle or packet) Does this recipe make.…" at bounding box center [359, 302] width 392 height 46
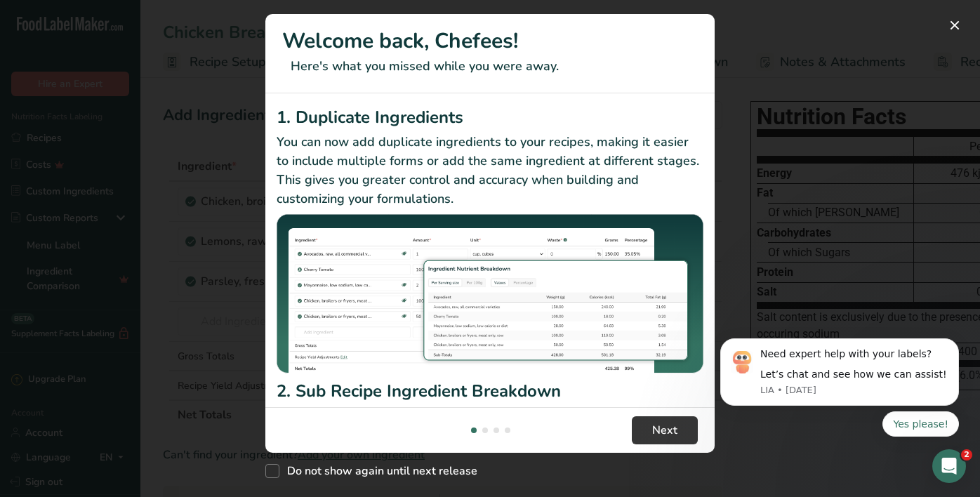
click at [744, 65] on div "New Features" at bounding box center [490, 248] width 980 height 497
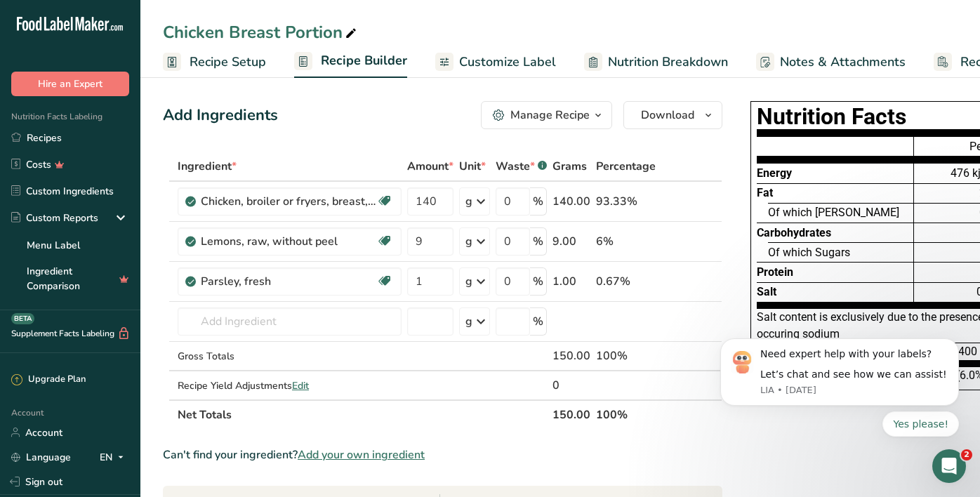
click at [216, 53] on span "Recipe Setup" at bounding box center [227, 62] width 76 height 19
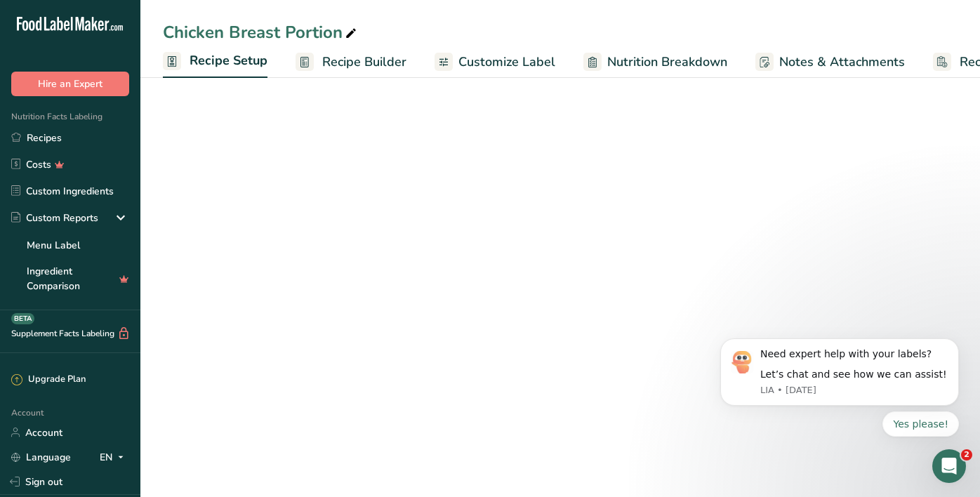
scroll to position [0, 5]
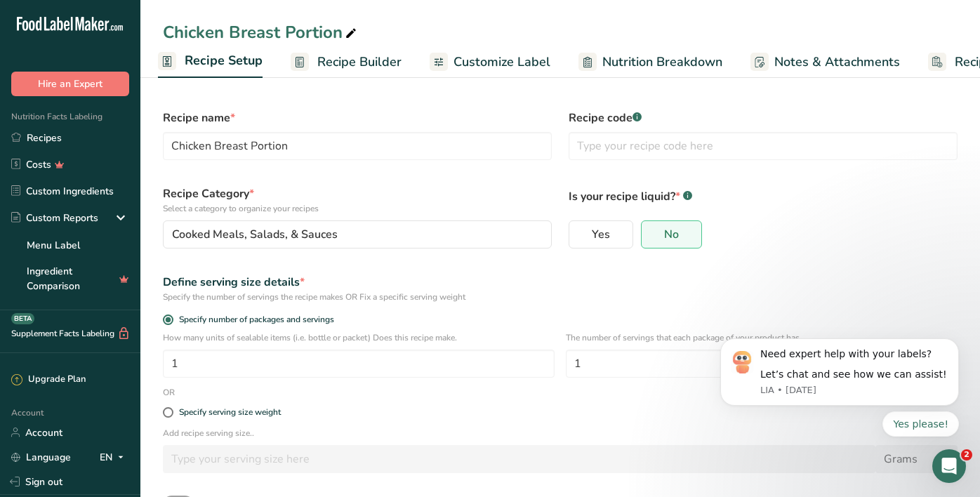
click at [363, 69] on span "Recipe Builder" at bounding box center [359, 62] width 84 height 19
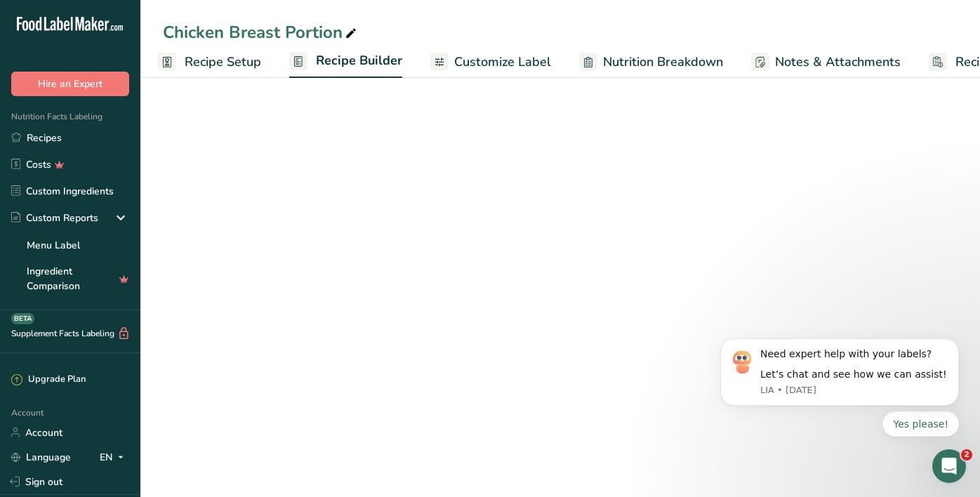
scroll to position [0, 101]
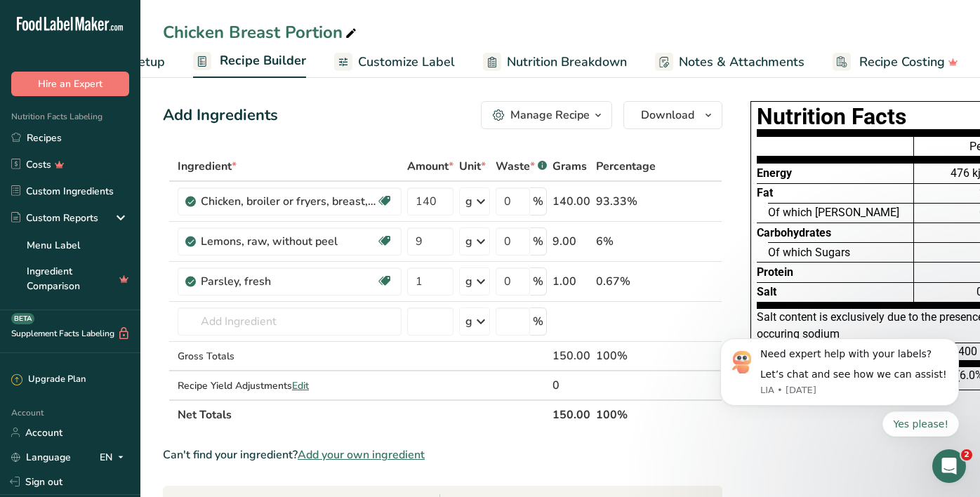
click at [168, 62] on ul "Recipe Setup Recipe Builder Customize Label Nutrition Breakdown Notes & Attachm…" at bounding box center [512, 61] width 947 height 33
click at [158, 62] on span "Recipe Setup" at bounding box center [126, 62] width 76 height 19
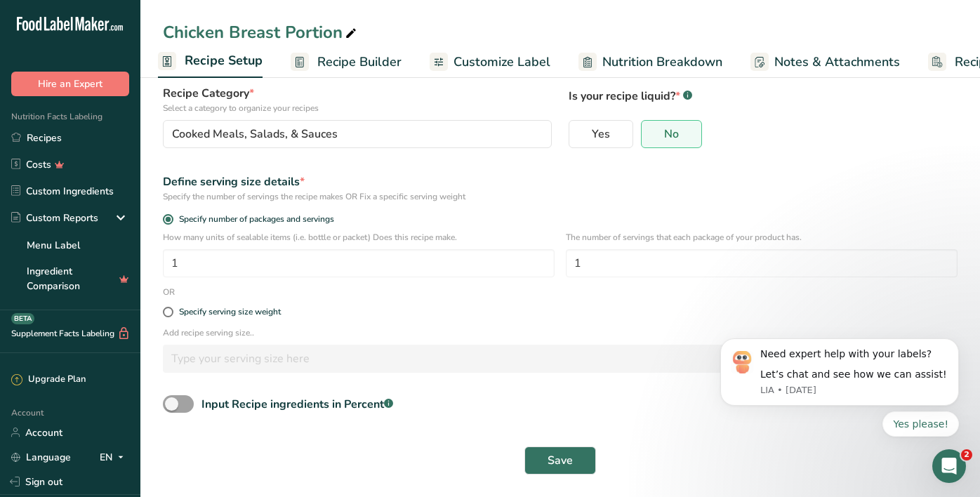
scroll to position [100, 0]
click at [353, 62] on span "Recipe Builder" at bounding box center [359, 62] width 84 height 19
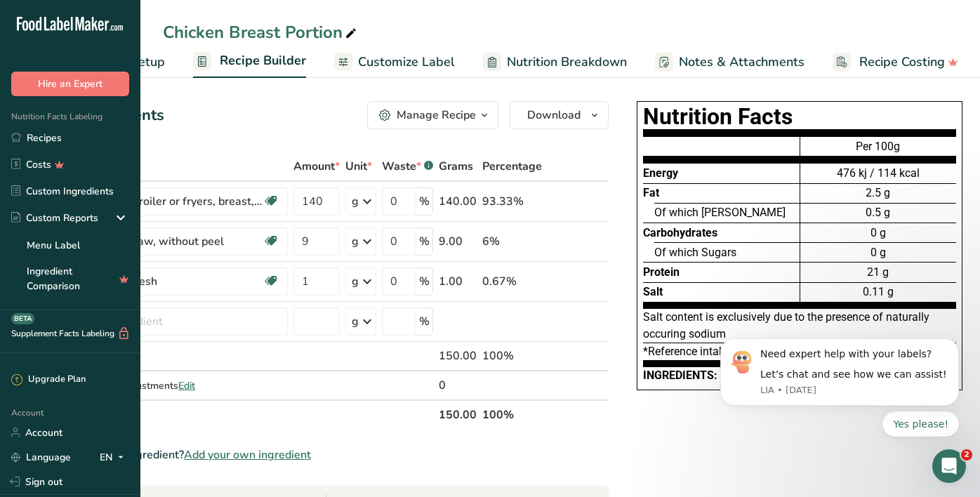
scroll to position [1, 0]
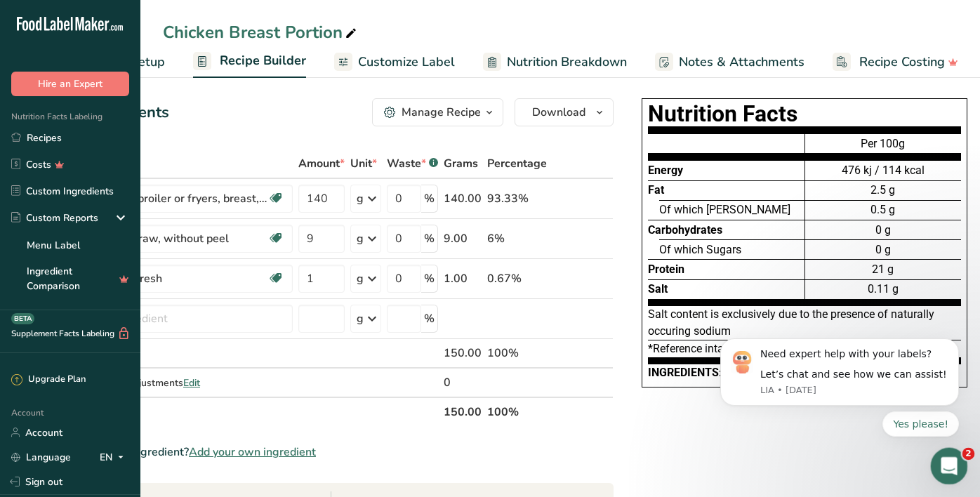
click at [951, 459] on icon "Open Intercom Messenger" at bounding box center [946, 464] width 23 height 23
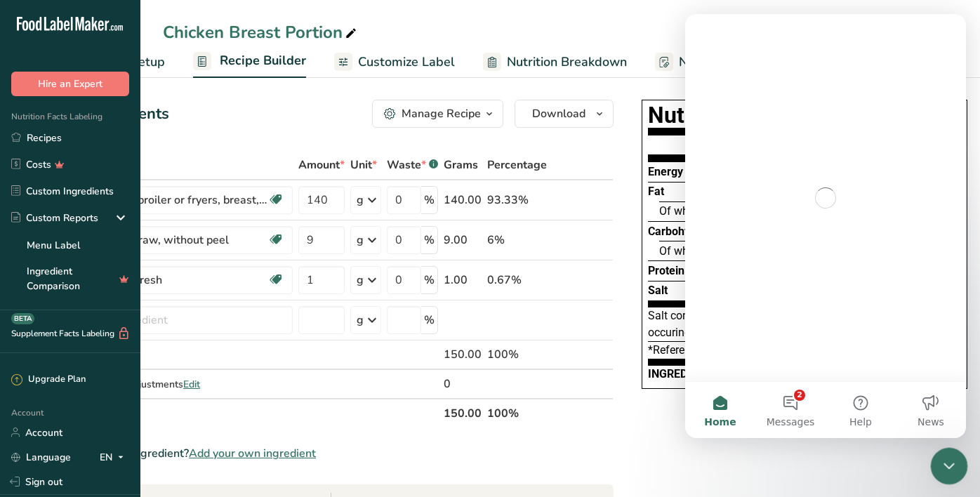
scroll to position [0, 0]
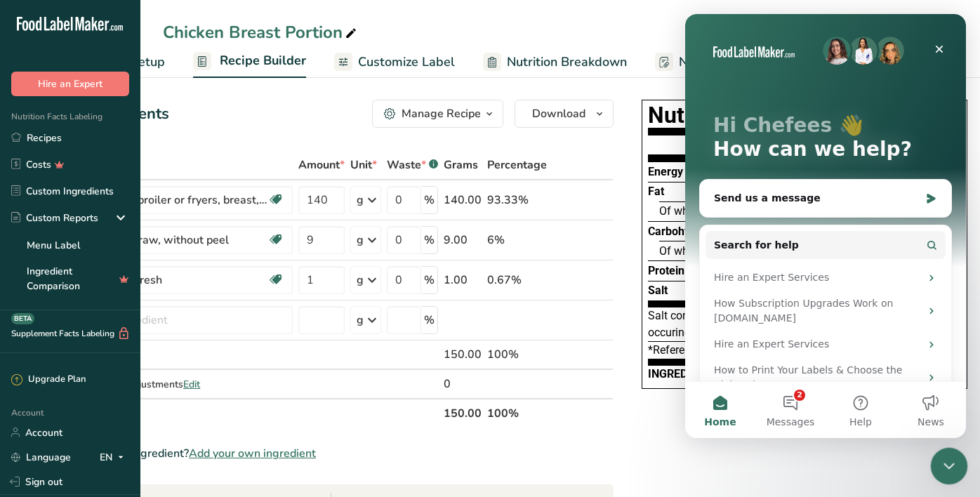
click at [950, 460] on icon "Close Intercom Messenger" at bounding box center [946, 463] width 17 height 17
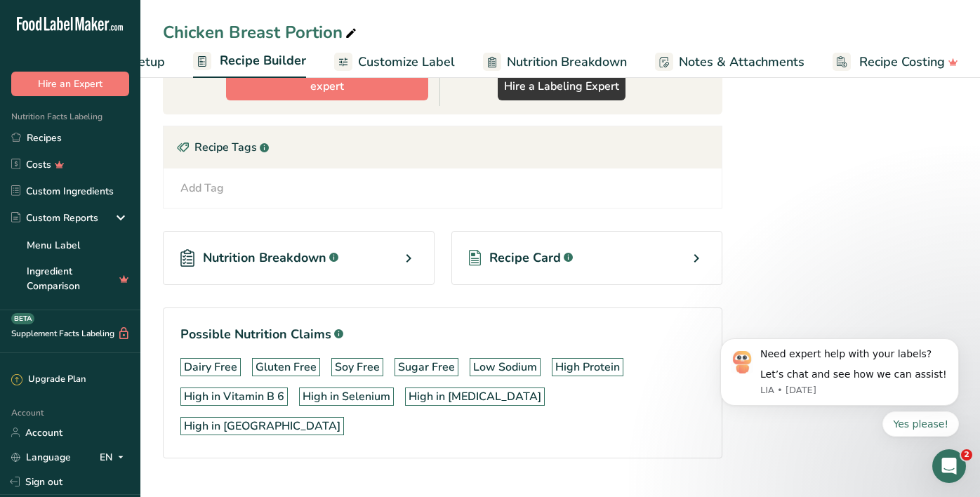
scroll to position [486, 0]
click at [366, 240] on div "Nutrition Breakdown .a-a{fill:#347362;}.b-a{fill:#fff;}" at bounding box center [299, 259] width 272 height 54
select select "Calories"
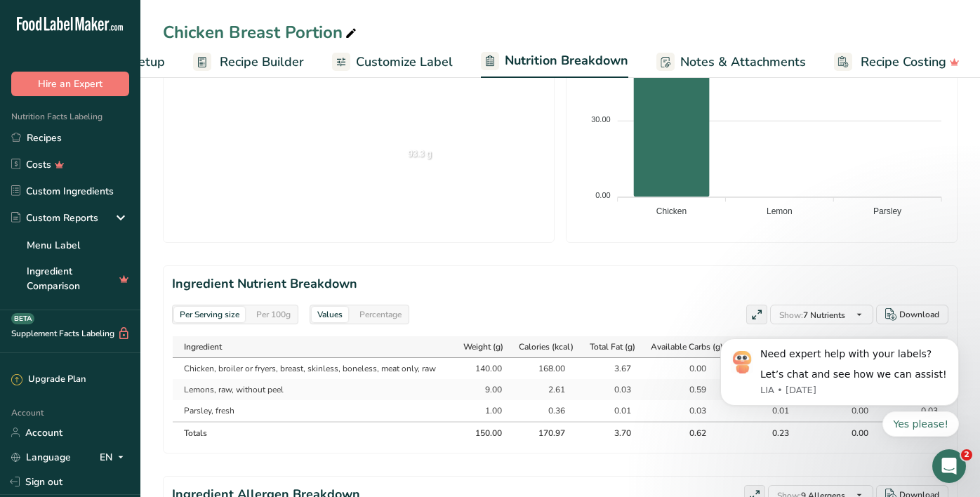
scroll to position [79, 0]
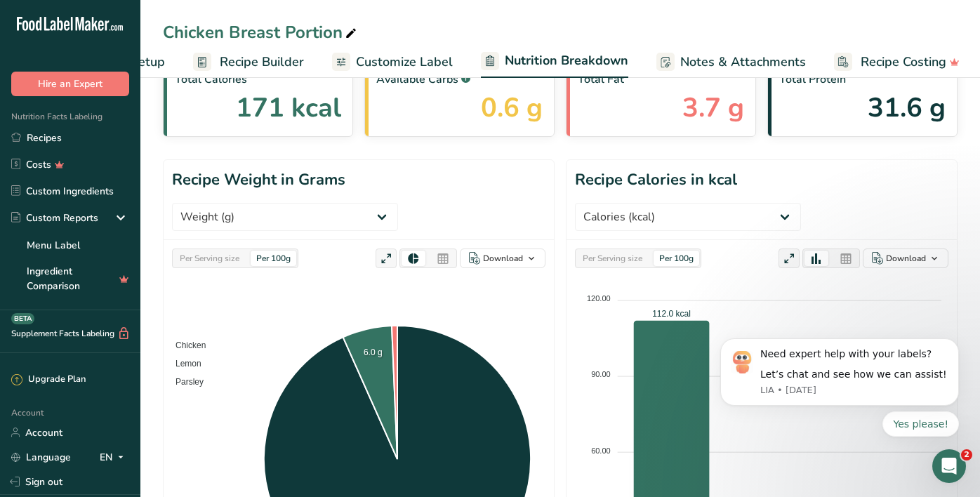
click at [381, 55] on span "Customize Label" at bounding box center [404, 62] width 97 height 19
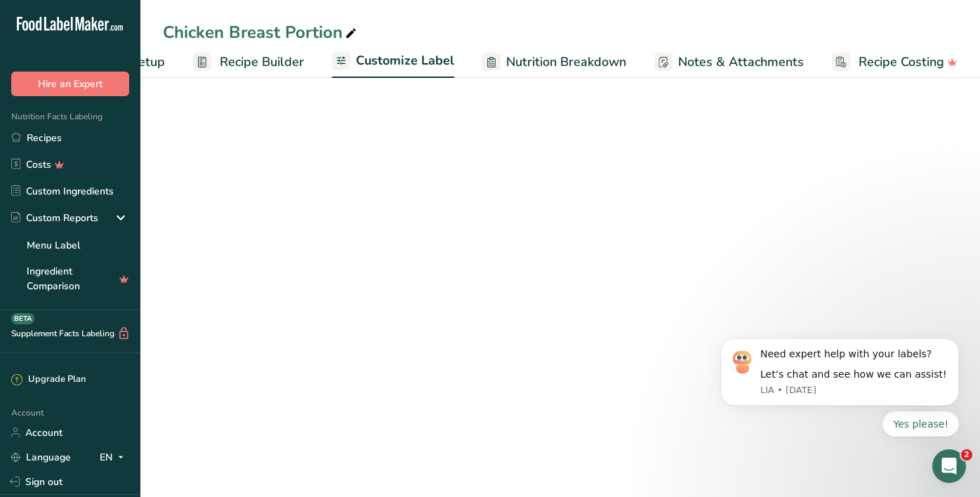
scroll to position [30, 0]
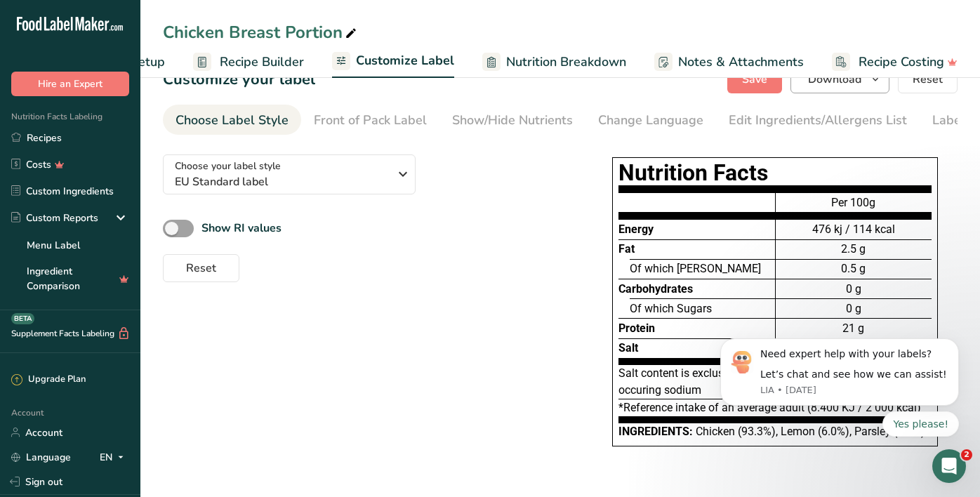
click at [867, 82] on button "Download" at bounding box center [839, 79] width 99 height 28
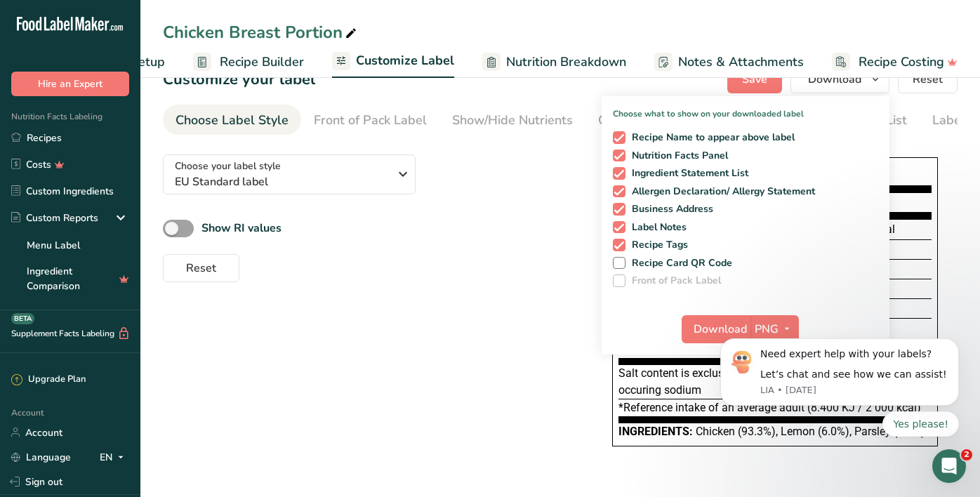
click at [544, 197] on div "Choose your label style EU Standard label USA (FDA) Standard FDA label Tabular …" at bounding box center [366, 212] width 407 height 139
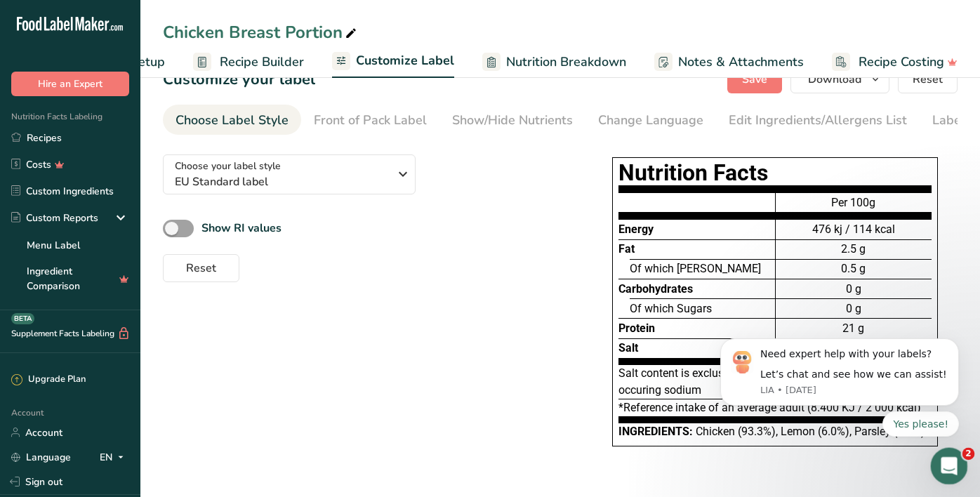
drag, startPoint x: 941, startPoint y: 467, endPoint x: 361, endPoint y: 436, distance: 580.4
click html
click at [937, 461] on div "Open Intercom Messenger" at bounding box center [946, 464] width 46 height 46
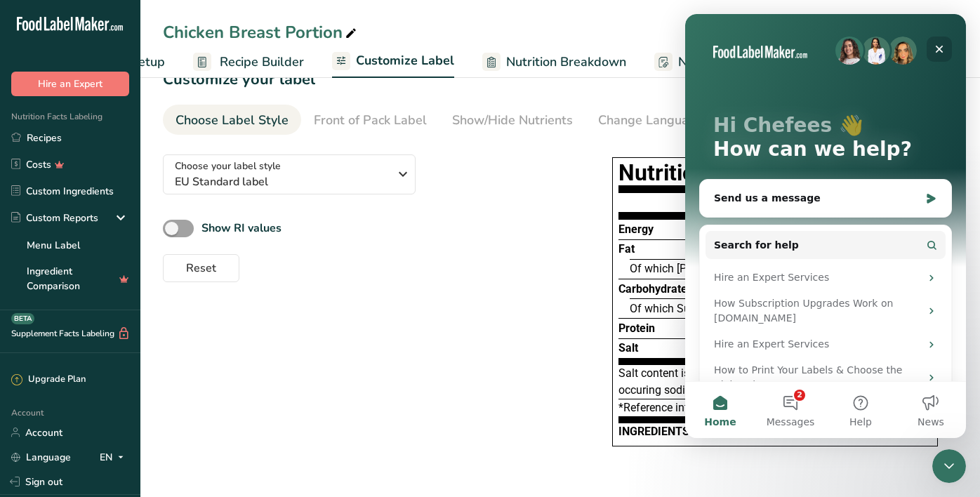
click at [941, 53] on icon "Close" at bounding box center [938, 49] width 11 height 11
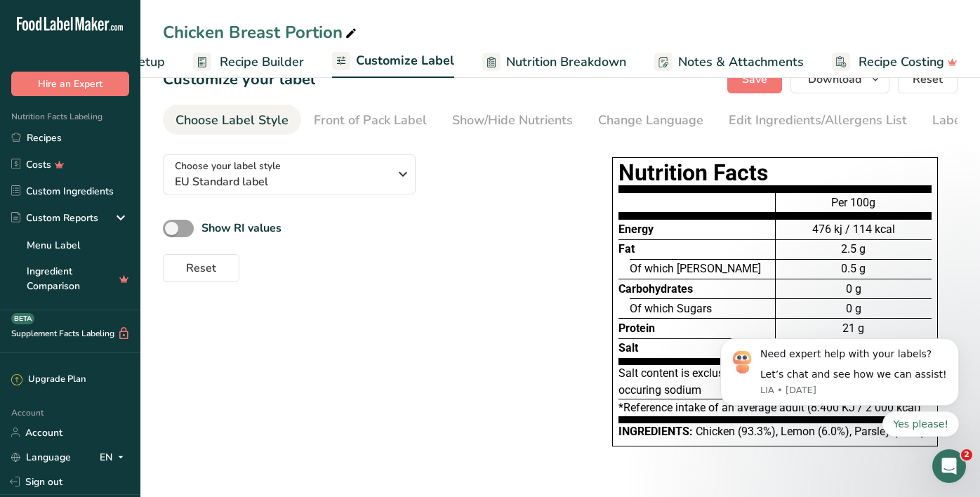
scroll to position [34, 0]
click at [818, 86] on button "Download" at bounding box center [839, 79] width 99 height 28
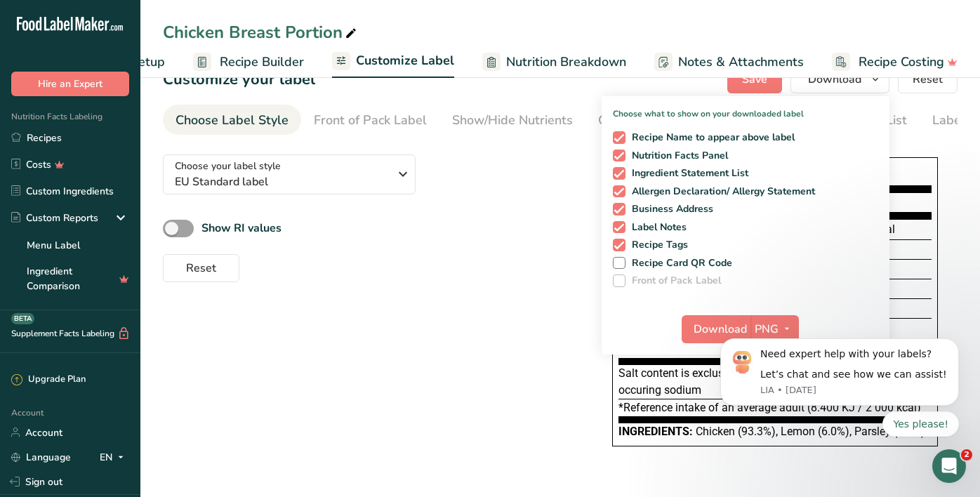
click at [711, 323] on body "Need expert help with your labels? Let’s chat and see how we can assist! LIA • …" at bounding box center [838, 375] width 269 height 155
click at [730, 321] on body "Need expert help with your labels? Let’s chat and see how we can assist! LIA • …" at bounding box center [838, 375] width 269 height 155
click at [773, 325] on body "Need expert help with your labels? Let’s chat and see how we can assist! LIA • …" at bounding box center [838, 375] width 269 height 155
click at [825, 441] on body "Need expert help with your labels? Let’s chat and see how we can assist! LIA • …" at bounding box center [838, 375] width 269 height 155
click at [951, 345] on icon "Dismiss notification" at bounding box center [955, 342] width 8 height 8
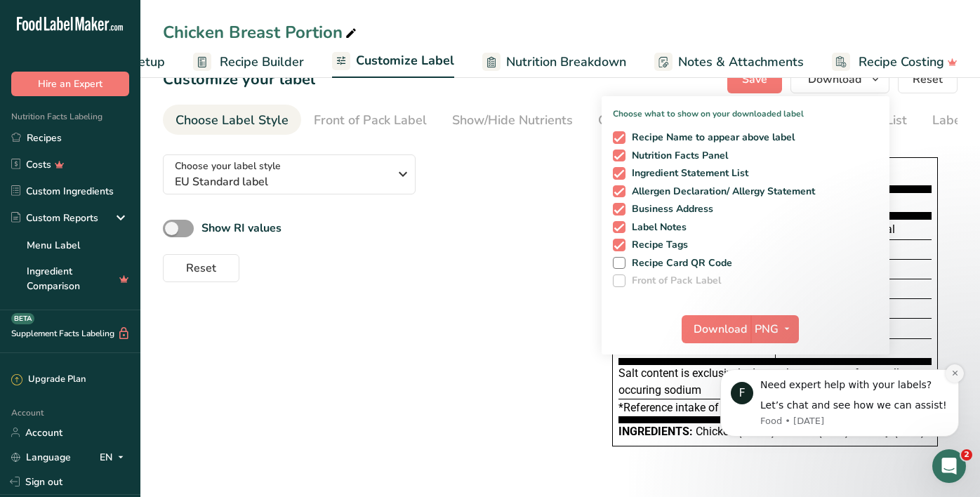
click at [954, 374] on icon "Dismiss notification" at bounding box center [955, 373] width 8 height 8
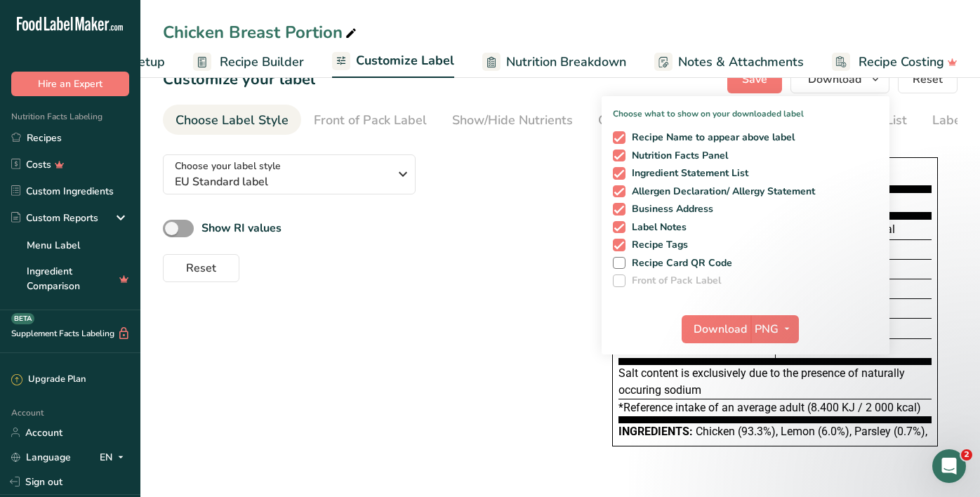
click at [498, 396] on div "Choose your label style EU Standard label USA (FDA) Standard FDA label Tabular …" at bounding box center [560, 308] width 794 height 331
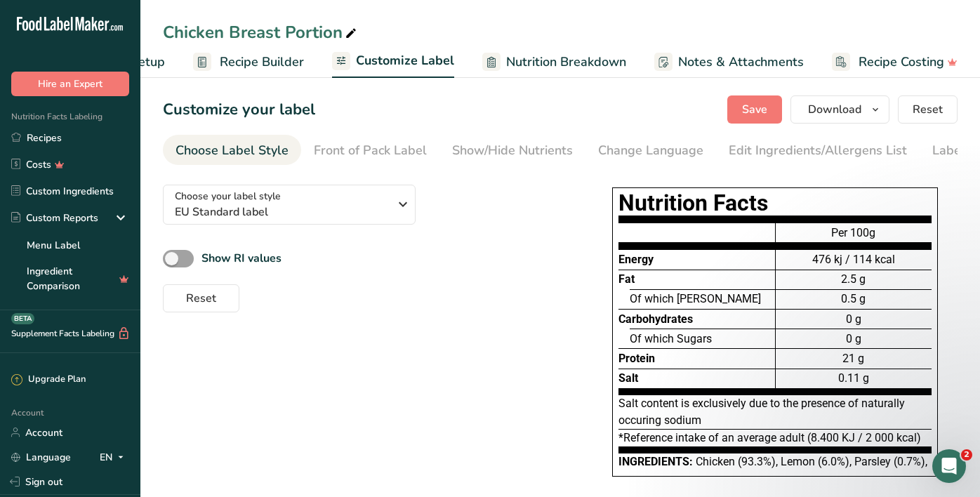
scroll to position [0, 0]
click at [47, 136] on link "Recipes" at bounding box center [70, 137] width 140 height 27
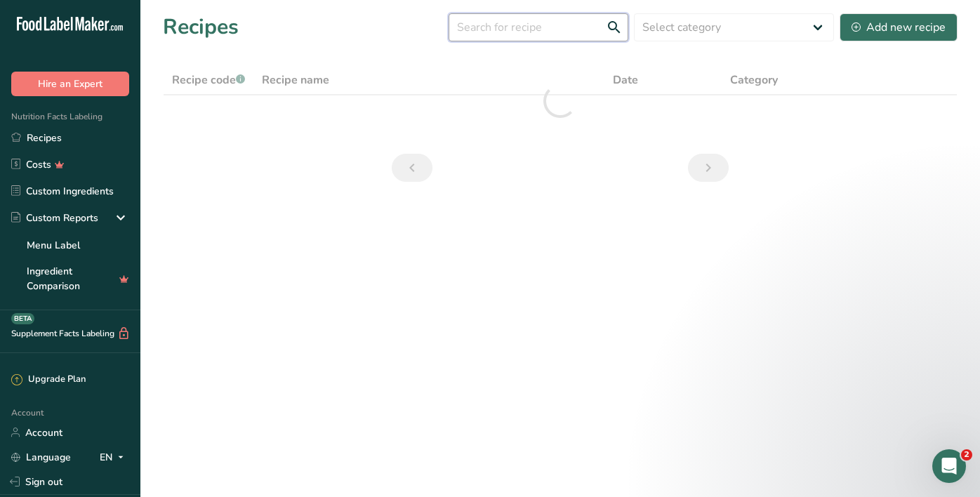
click at [562, 29] on input "text" at bounding box center [538, 27] width 180 height 28
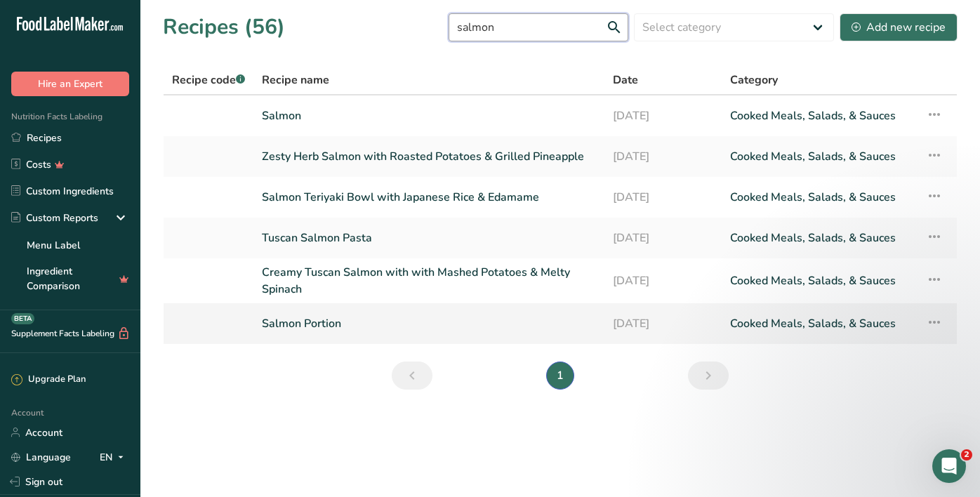
type input "salmon"
click at [366, 319] on link "Salmon Portion" at bounding box center [429, 323] width 334 height 29
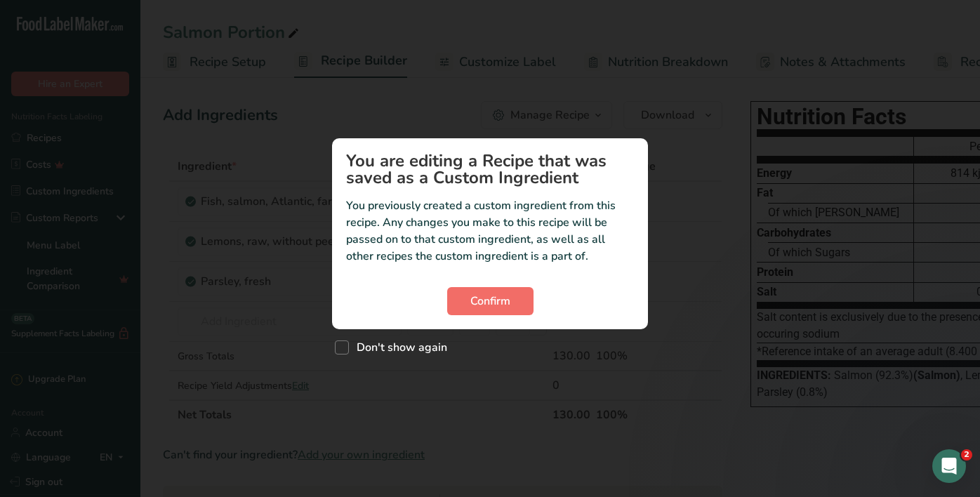
click at [493, 299] on span "Confirm" at bounding box center [490, 301] width 40 height 17
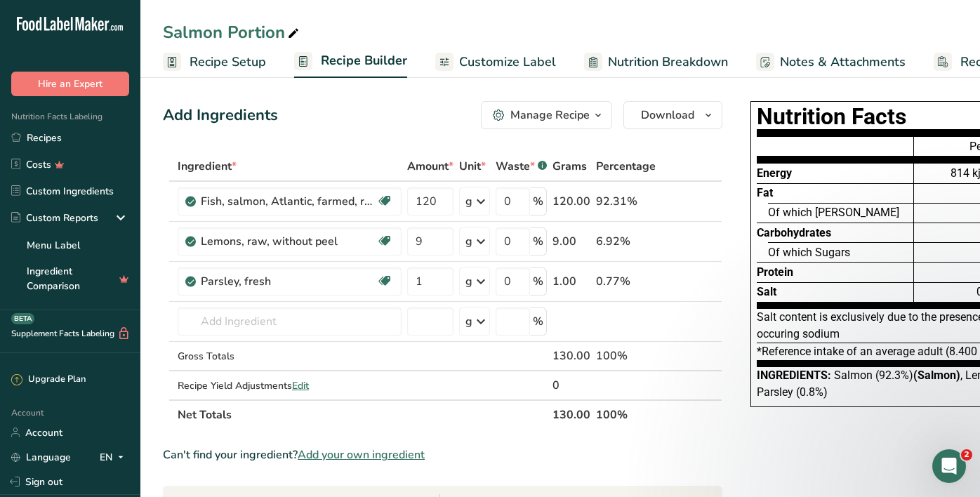
scroll to position [0, 18]
